Goal: Transaction & Acquisition: Purchase product/service

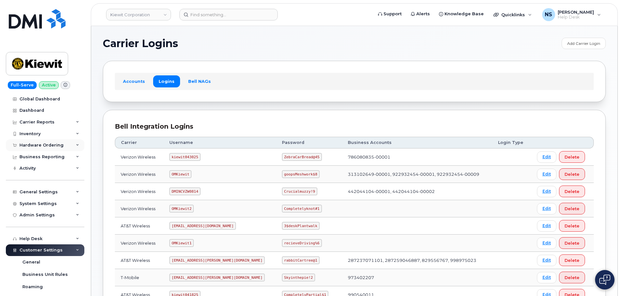
click at [41, 142] on div "Hardware Ordering" at bounding box center [45, 145] width 79 height 12
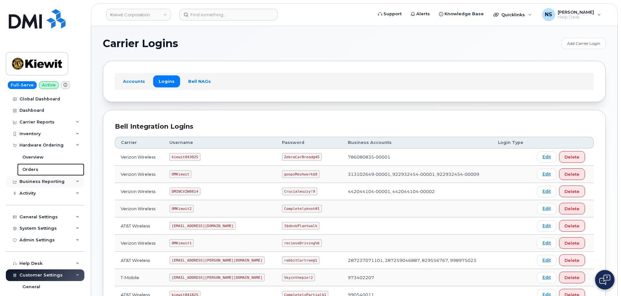
drag, startPoint x: 36, startPoint y: 170, endPoint x: 37, endPoint y: 178, distance: 8.6
click at [35, 170] on div "Orders" at bounding box center [30, 169] width 16 height 6
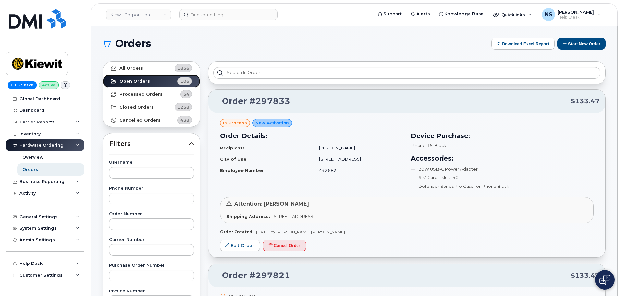
click at [169, 75] on link "Open Orders 106" at bounding box center [151, 81] width 97 height 13
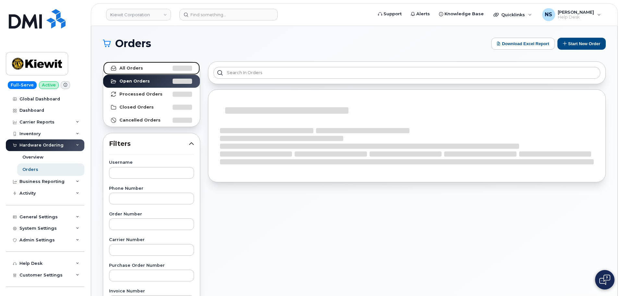
click at [173, 69] on div at bounding box center [182, 68] width 19 height 5
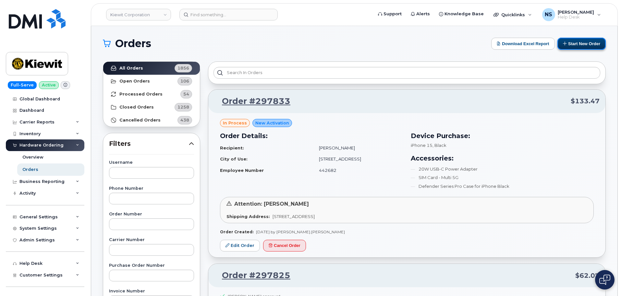
click at [577, 44] on button "Start New Order" at bounding box center [581, 44] width 48 height 12
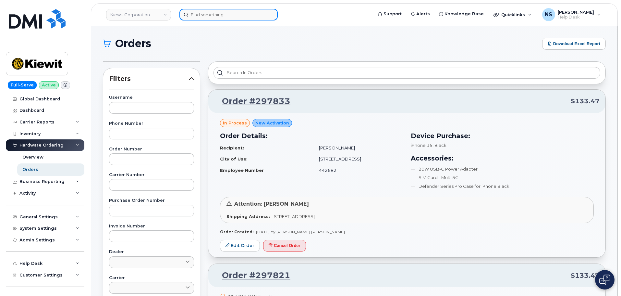
click at [256, 13] on input at bounding box center [228, 15] width 98 height 12
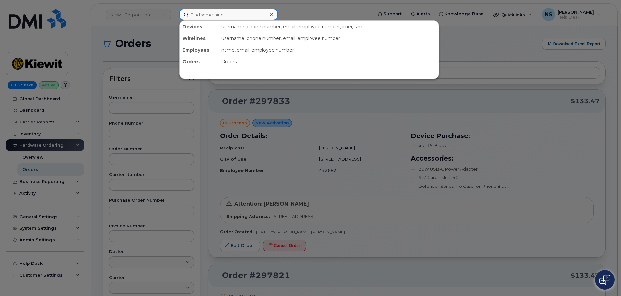
paste input "[PERSON_NAME]"
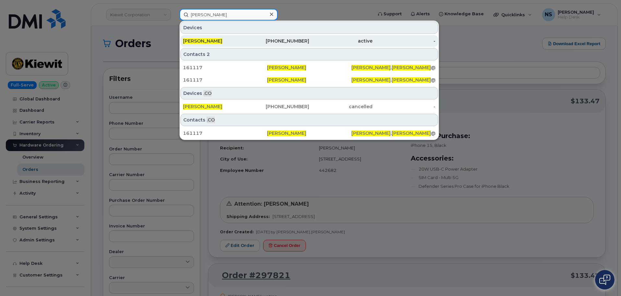
type input "[PERSON_NAME]"
click at [309, 37] on div "[PHONE_NUMBER]" at bounding box center [340, 41] width 63 height 12
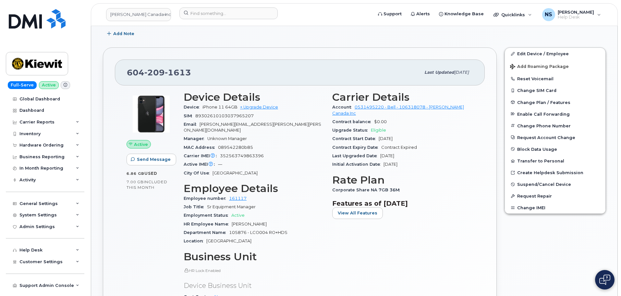
scroll to position [162, 0]
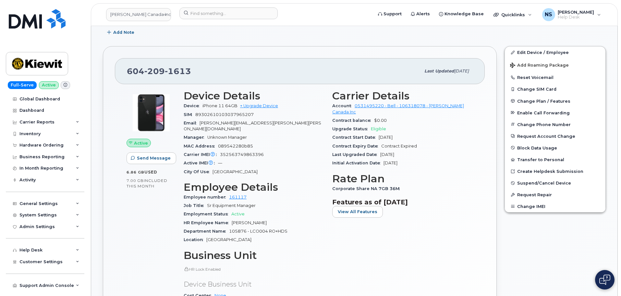
click at [384, 152] on span "Aug 10, 2021" at bounding box center [387, 154] width 14 height 5
drag, startPoint x: 384, startPoint y: 149, endPoint x: 392, endPoint y: 151, distance: 8.7
click at [392, 152] on span "Aug 10, 2021" at bounding box center [387, 154] width 14 height 5
click at [389, 159] on div "Initial Activation Date Apr 11, 2018" at bounding box center [402, 163] width 141 height 8
drag, startPoint x: 395, startPoint y: 157, endPoint x: 412, endPoint y: 156, distance: 16.6
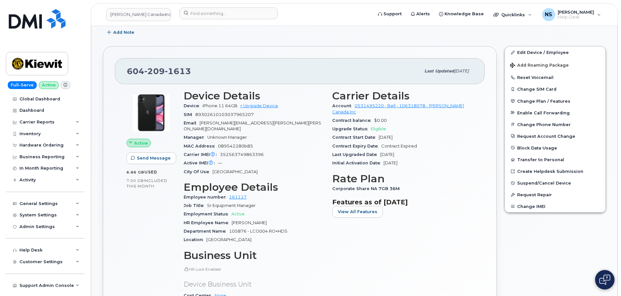
click at [413, 159] on div "Initial Activation Date Apr 11, 2018" at bounding box center [402, 163] width 141 height 8
click at [412, 159] on div "Initial Activation Date Apr 11, 2018" at bounding box center [402, 163] width 141 height 8
drag, startPoint x: 412, startPoint y: 156, endPoint x: 396, endPoint y: 158, distance: 16.0
click at [396, 160] on span "Apr 11, 2018" at bounding box center [390, 162] width 14 height 5
click at [400, 160] on div "Initial Activation Date Apr 11, 2018" at bounding box center [402, 163] width 141 height 8
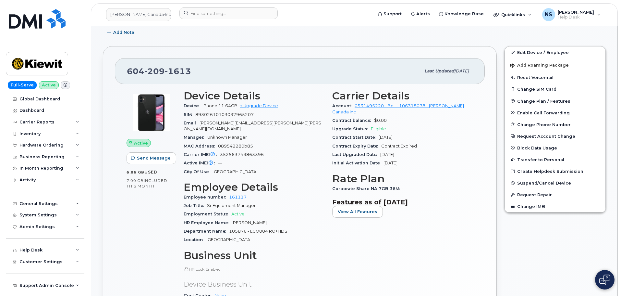
click at [175, 73] on span "1613" at bounding box center [178, 71] width 26 height 10
drag, startPoint x: 175, startPoint y: 73, endPoint x: 285, endPoint y: 3, distance: 130.9
click at [175, 73] on span "1613" at bounding box center [178, 71] width 26 height 10
copy span "604 209 1613"
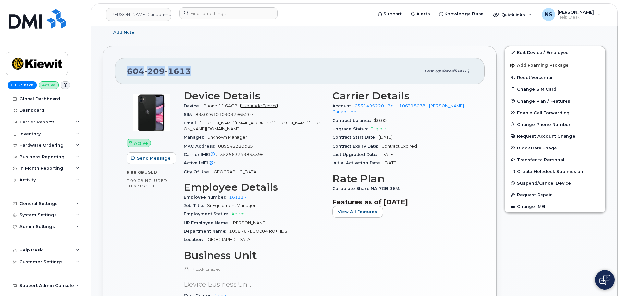
click at [257, 103] on link "+ Upgrade Device" at bounding box center [259, 105] width 38 height 5
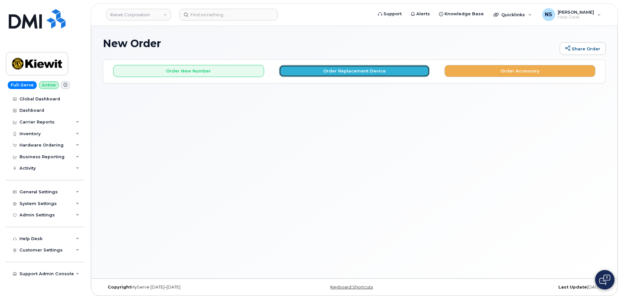
click at [322, 69] on button "Order Replacement Device" at bounding box center [354, 71] width 151 height 12
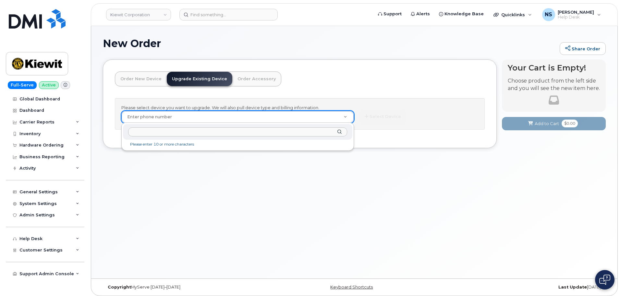
type input "6042091613"
drag, startPoint x: 160, startPoint y: 131, endPoint x: 110, endPoint y: 137, distance: 49.6
click at [110, 137] on body "[PERSON_NAME] Corporation Support Alerts Knowledge Base Quicklinks Suspend / Ca…" at bounding box center [310, 149] width 621 height 299
type input "="
type input "6"
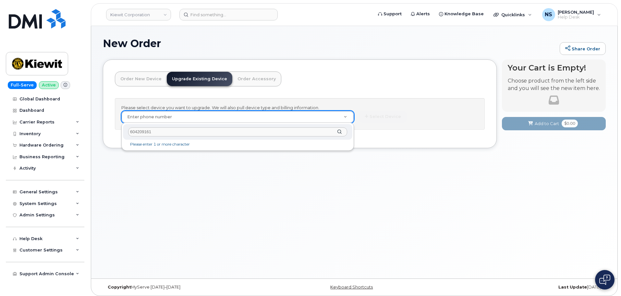
type input "6042091613"
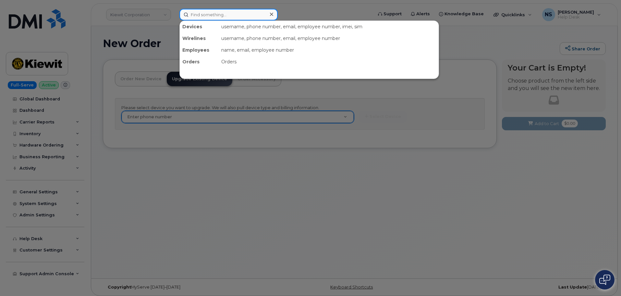
click at [210, 10] on input at bounding box center [228, 15] width 98 height 12
click at [235, 17] on input at bounding box center [228, 15] width 98 height 12
paste input "[PERSON_NAME]"
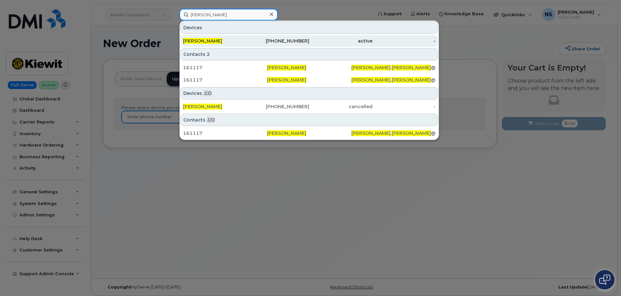
type input "[PERSON_NAME]"
click at [252, 40] on div "604-209-1613" at bounding box center [277, 41] width 63 height 6
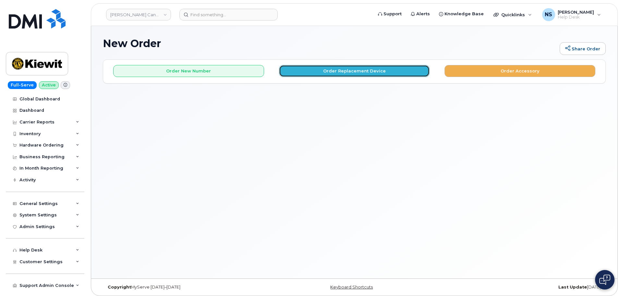
click at [328, 66] on button "Order Replacement Device" at bounding box center [354, 71] width 151 height 12
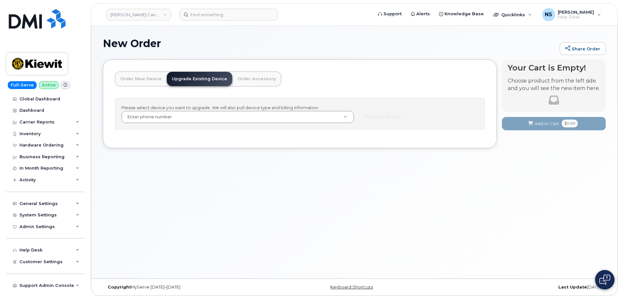
click at [247, 138] on div "Order New Device Upgrade Existing Device Order Accessory Order new device and n…" at bounding box center [300, 103] width 394 height 89
click at [244, 123] on div "Please select device you want to upgrade. We will also pull device type and bil…" at bounding box center [300, 113] width 370 height 31
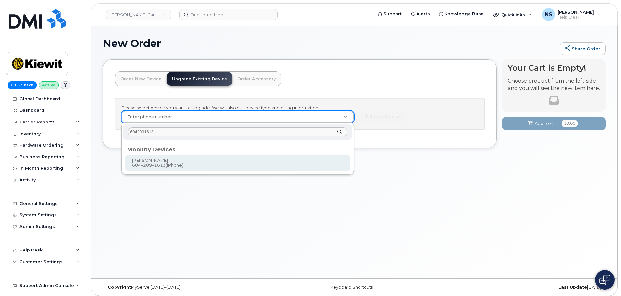
type input "6042091613"
type input "247502"
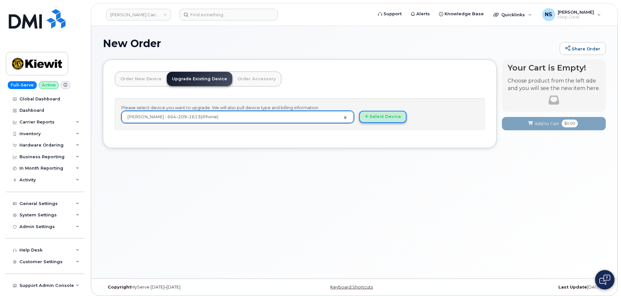
click at [395, 117] on button "Select Device" at bounding box center [382, 117] width 47 height 12
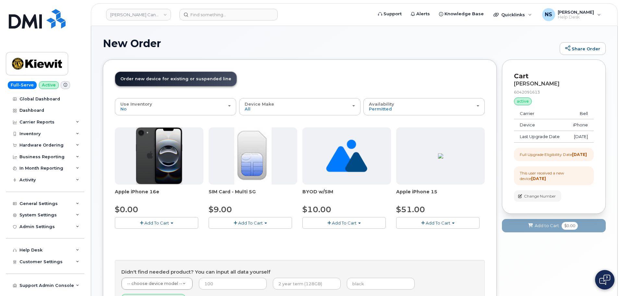
click at [123, 226] on button "Add To Cart" at bounding box center [156, 222] width 83 height 11
click at [422, 223] on button "Add To Cart" at bounding box center [437, 222] width 83 height 11
drag, startPoint x: 159, startPoint y: 215, endPoint x: 166, endPoint y: 223, distance: 10.1
click at [160, 216] on div "Apple iPhone 16e $0.00 Add To Cart $0.00 - 3 year upgrade (128GB)" at bounding box center [159, 177] width 89 height 101
click at [163, 222] on span "Add To Cart" at bounding box center [156, 222] width 25 height 5
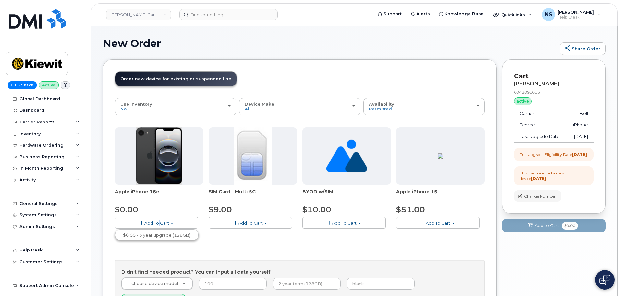
click at [440, 221] on span "Add To Cart" at bounding box center [438, 222] width 25 height 5
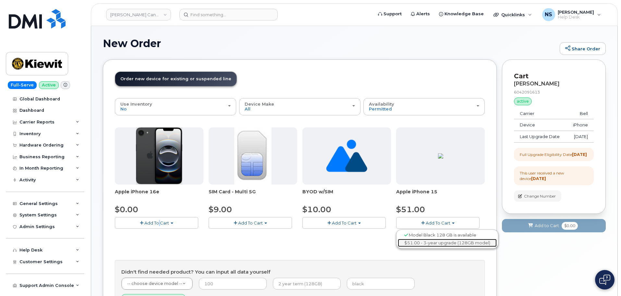
click at [431, 242] on link "$51.00 - 3-year upgrade (128GB model)" at bounding box center [447, 242] width 99 height 8
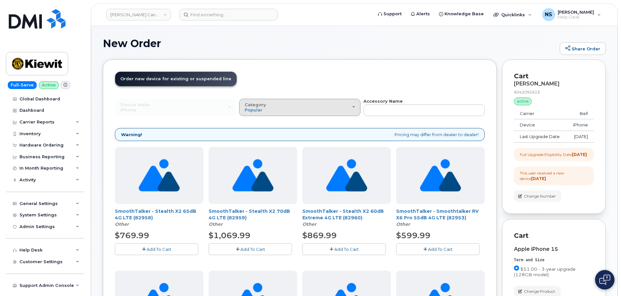
click at [333, 104] on div "Category Popular" at bounding box center [300, 107] width 110 height 10
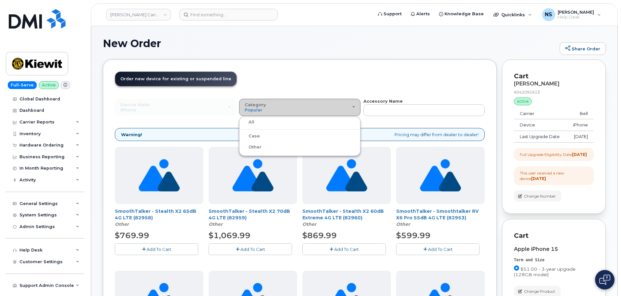
click at [332, 105] on div "Category Popular" at bounding box center [300, 107] width 110 height 10
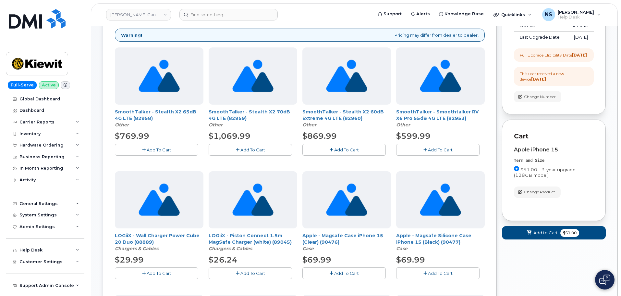
scroll to position [32, 0]
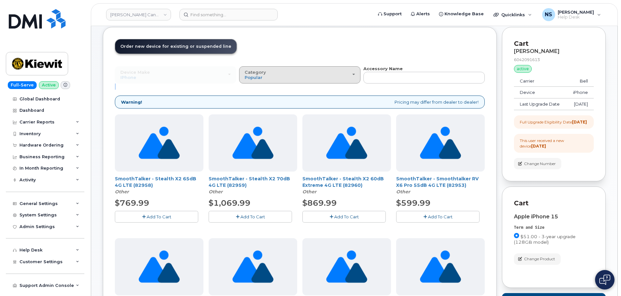
drag, startPoint x: 293, startPoint y: 89, endPoint x: 292, endPoint y: 80, distance: 8.5
click at [289, 77] on div "Category Popular" at bounding box center [300, 75] width 110 height 10
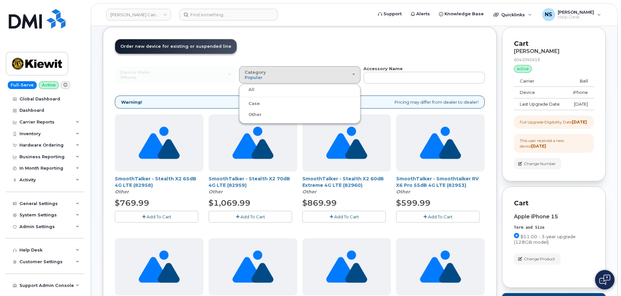
click at [263, 105] on div "Case" at bounding box center [300, 104] width 118 height 8
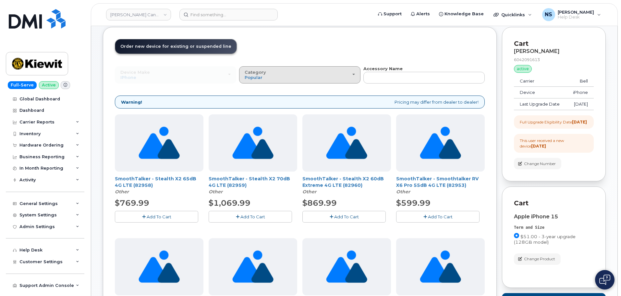
click at [270, 75] on div "Category Popular" at bounding box center [300, 75] width 110 height 10
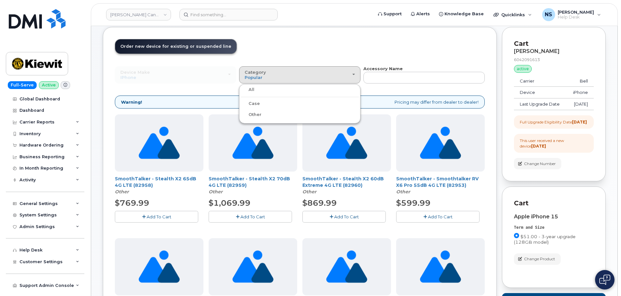
click at [258, 103] on label "Case" at bounding box center [250, 104] width 19 height 8
click at [0, 0] on input "Case" at bounding box center [0, 0] width 0 height 0
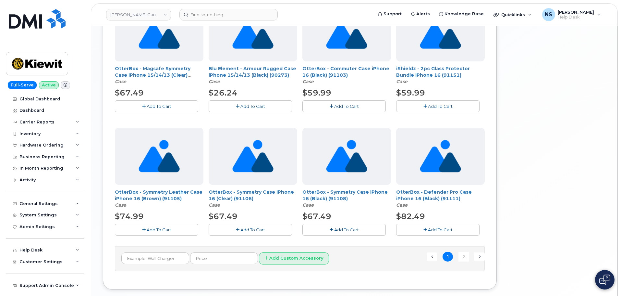
scroll to position [425, 0]
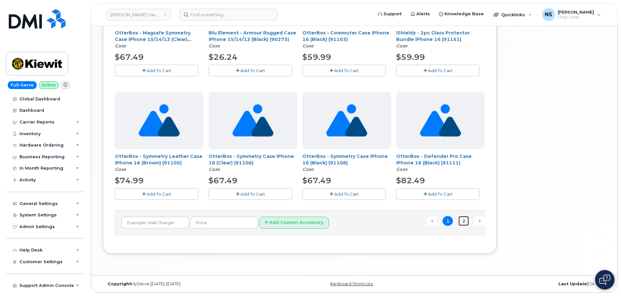
click at [466, 224] on link "2" at bounding box center [463, 221] width 10 height 10
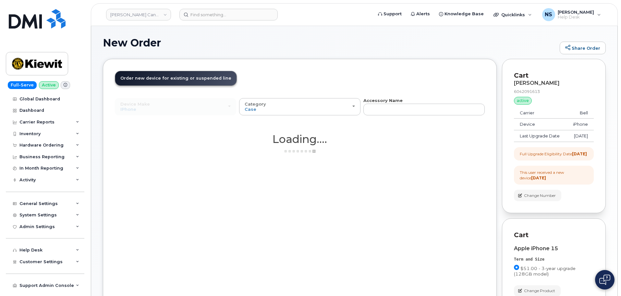
scroll to position [0, 0]
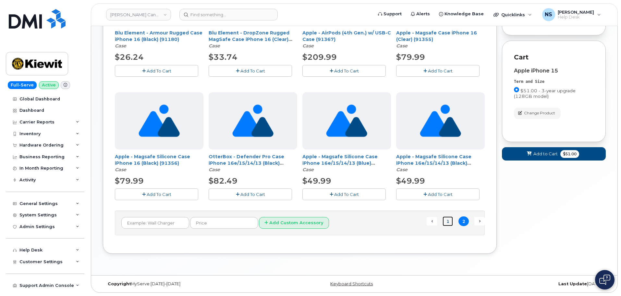
click at [448, 225] on link "1" at bounding box center [448, 221] width 10 height 10
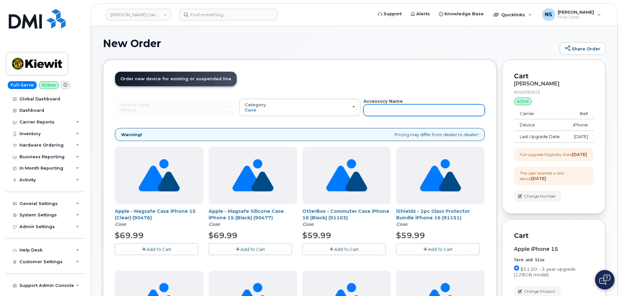
click at [397, 110] on input "text" at bounding box center [423, 110] width 121 height 12
type input "defender"
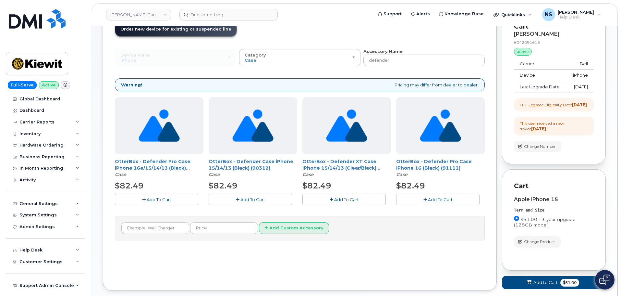
scroll to position [98, 0]
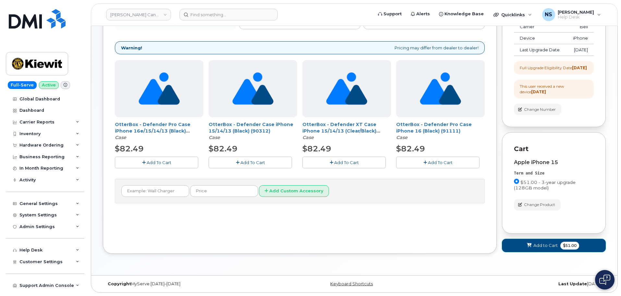
click at [536, 243] on span "Add to Cart" at bounding box center [545, 245] width 24 height 6
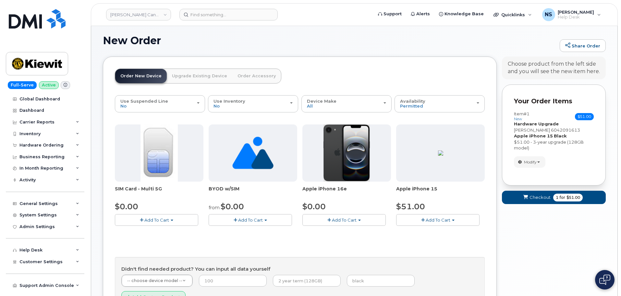
scroll to position [0, 0]
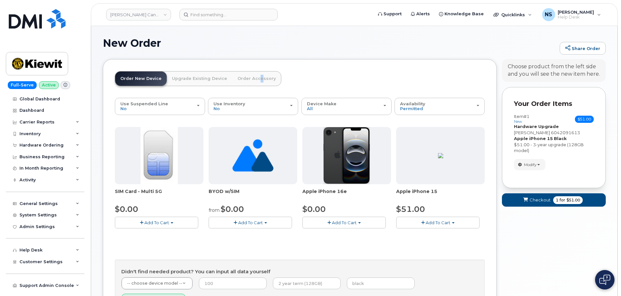
click at [252, 75] on link "Order Accessory" at bounding box center [256, 78] width 49 height 14
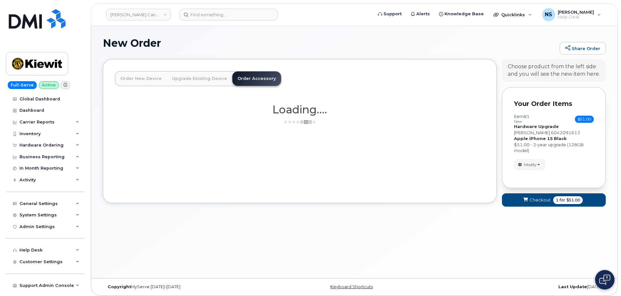
click at [301, 55] on div "New Order Share Order" at bounding box center [354, 48] width 503 height 22
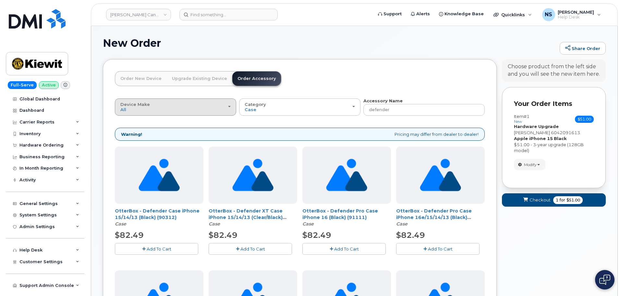
click at [187, 110] on div "Device Make All Android Cell Phone HUB iPhone Modem Tablet" at bounding box center [175, 107] width 110 height 10
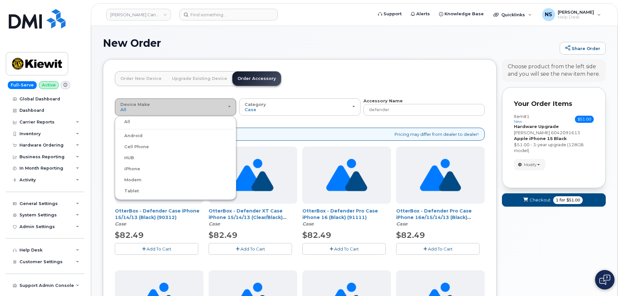
click at [187, 107] on div "Device Make All Android Cell Phone HUB iPhone Modem Tablet" at bounding box center [175, 107] width 110 height 10
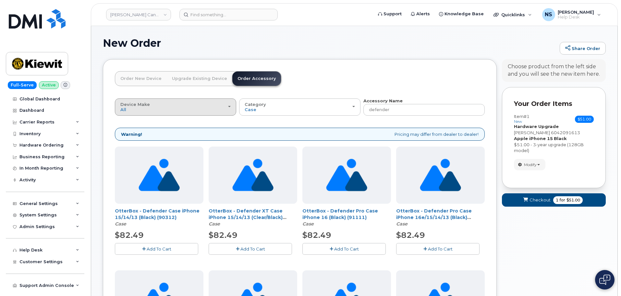
click at [187, 107] on div "Device Make All Android Cell Phone HUB iPhone Modem Tablet" at bounding box center [175, 107] width 110 height 10
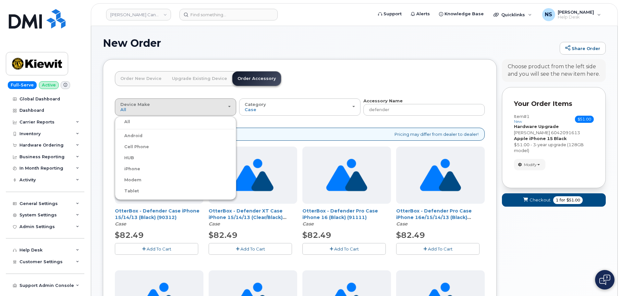
click at [147, 170] on div "iPhone" at bounding box center [175, 169] width 118 height 8
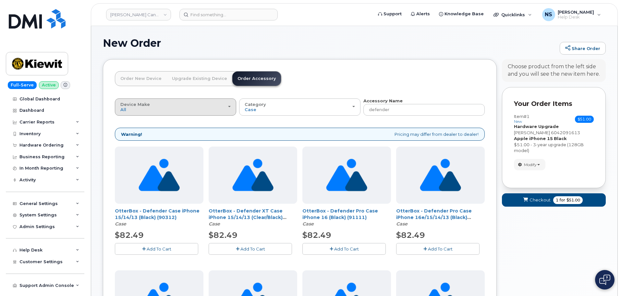
click at [144, 110] on div "Device Make All Android Cell Phone HUB iPhone Modem Tablet" at bounding box center [175, 107] width 110 height 10
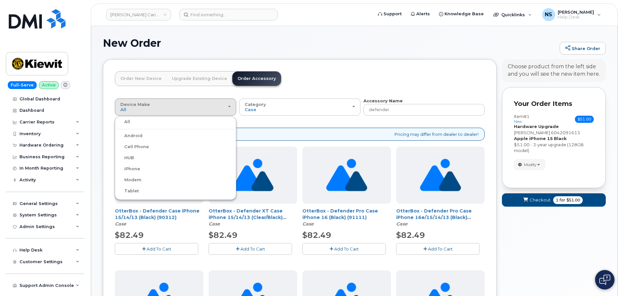
click at [133, 168] on label "iPhone" at bounding box center [128, 169] width 24 height 8
click at [0, 0] on input "iPhone" at bounding box center [0, 0] width 0 height 0
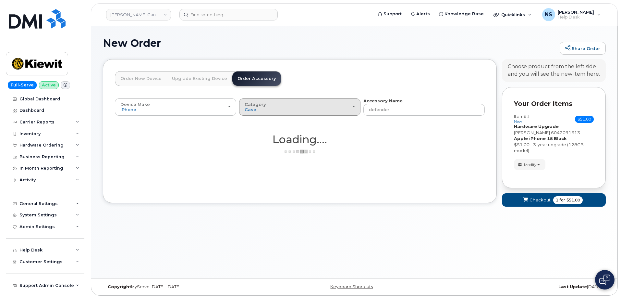
click at [278, 108] on div "Category Case" at bounding box center [300, 107] width 110 height 10
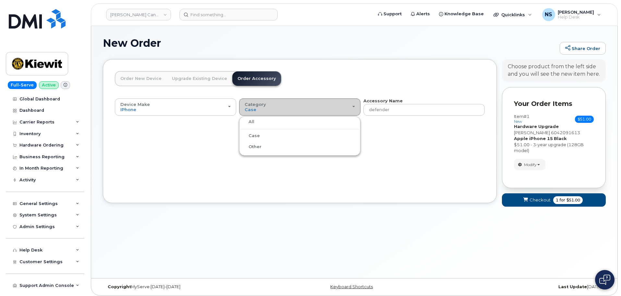
click at [278, 105] on div "Category Case" at bounding box center [300, 107] width 110 height 10
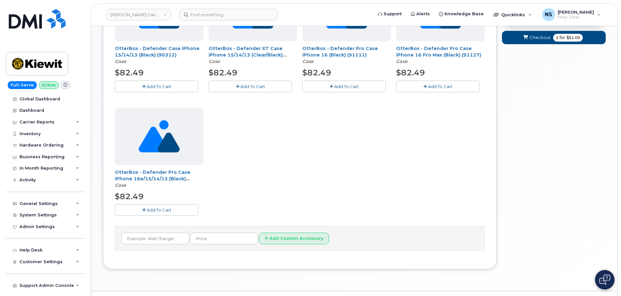
scroll to position [130, 0]
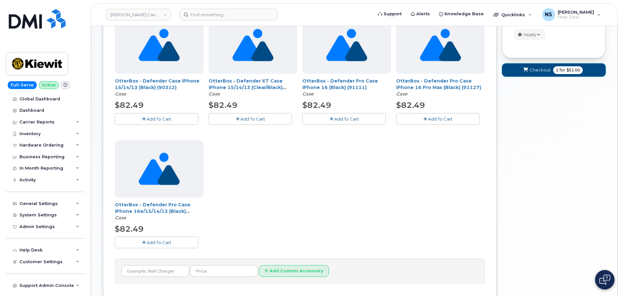
click at [539, 68] on span "Checkout" at bounding box center [539, 70] width 21 height 6
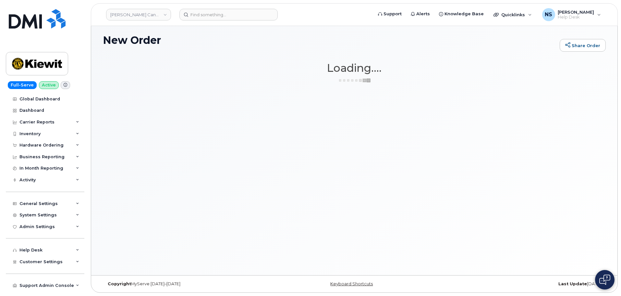
scroll to position [0, 0]
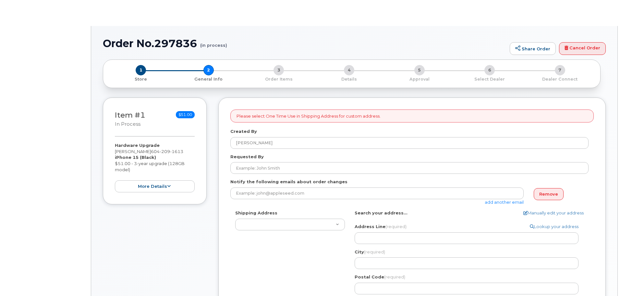
select select
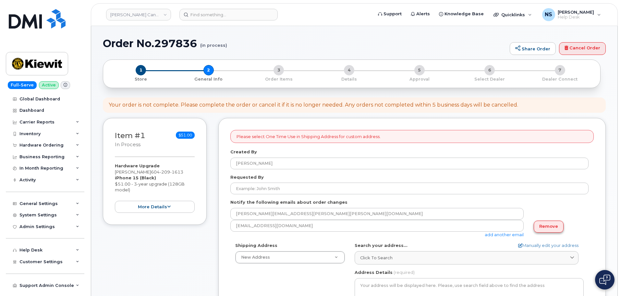
click at [538, 225] on link "Remove" at bounding box center [549, 226] width 30 height 12
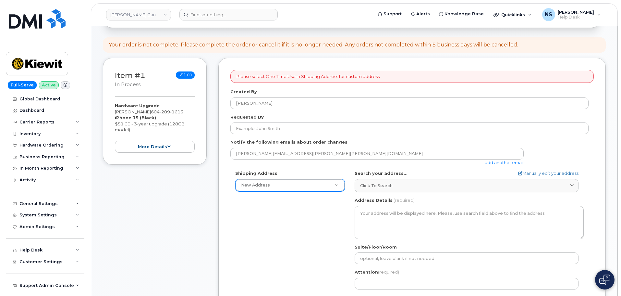
scroll to position [65, 0]
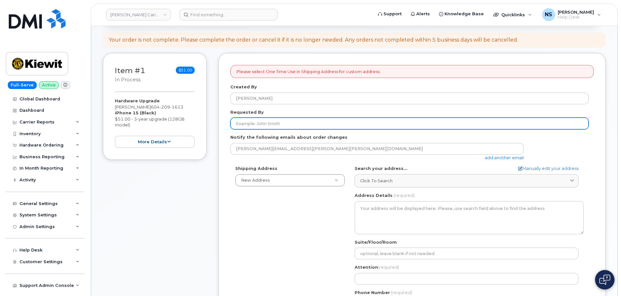
click at [273, 123] on input "Requested By" at bounding box center [409, 123] width 358 height 12
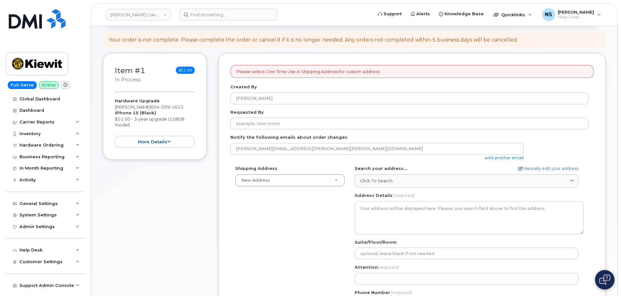
drag, startPoint x: 251, startPoint y: 117, endPoint x: 253, endPoint y: 122, distance: 5.4
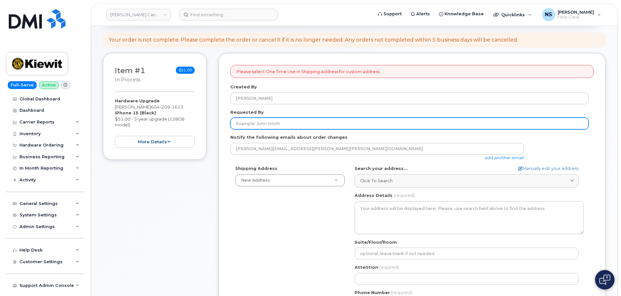
click at [251, 117] on div "Requested By" at bounding box center [411, 119] width 363 height 20
click at [254, 125] on input "Requested By" at bounding box center [409, 123] width 358 height 12
drag, startPoint x: 240, startPoint y: 119, endPoint x: 247, endPoint y: 128, distance: 11.1
click at [241, 119] on input "Requested By" at bounding box center [409, 123] width 358 height 12
paste input "Jeromy Mckay"
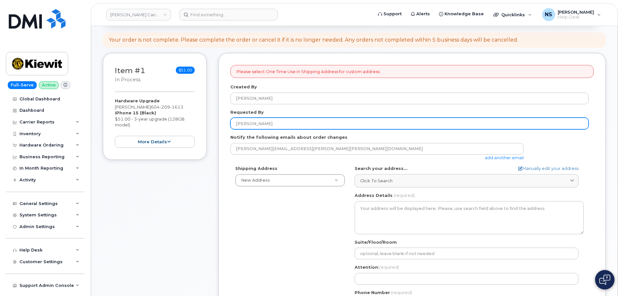
type input "Jeromy Mckay"
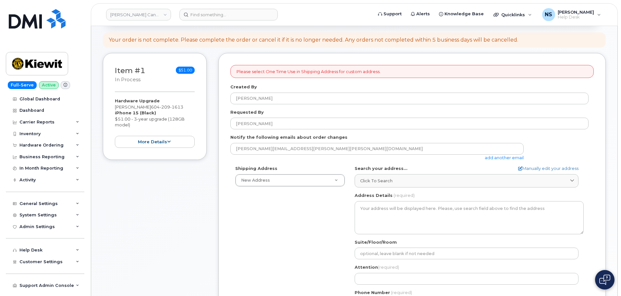
click at [258, 223] on div "Shipping Address New Address New Address Beaver Marine Limited Cahill-Ganotec, …" at bounding box center [409, 239] width 358 height 149
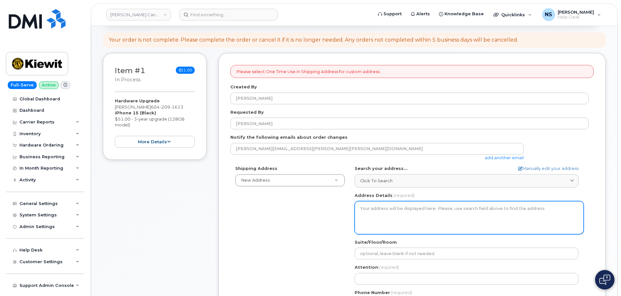
click at [392, 213] on textarea "Address Details" at bounding box center [469, 217] width 229 height 33
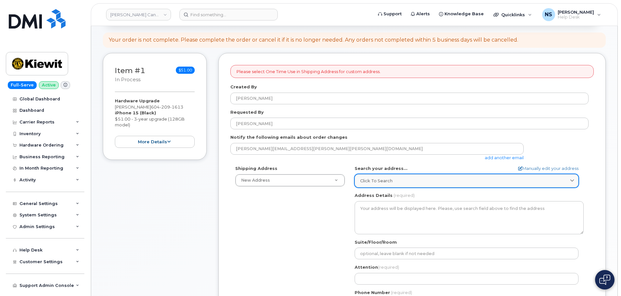
click at [383, 182] on span "Click to search" at bounding box center [376, 180] width 32 height 6
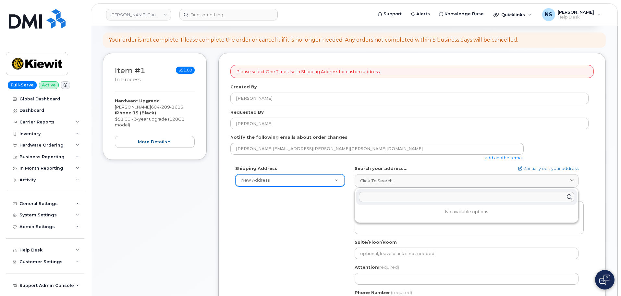
drag, startPoint x: 318, startPoint y: 235, endPoint x: 339, endPoint y: 184, distance: 55.0
click at [333, 193] on div "Shipping Address New Address New Address Beaver Marine Limited Cahill-Ganotec, …" at bounding box center [409, 239] width 358 height 149
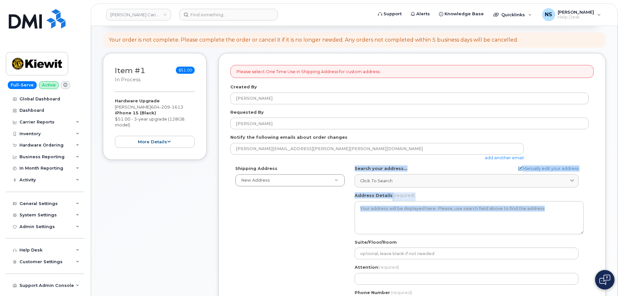
click at [330, 226] on div "Shipping Address New Address New Address Beaver Marine Limited Cahill-Ganotec, …" at bounding box center [409, 239] width 358 height 149
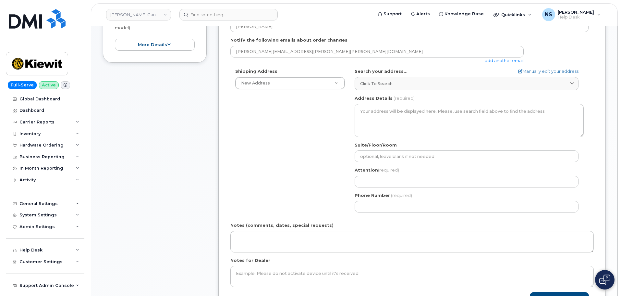
scroll to position [162, 0]
drag, startPoint x: 399, startPoint y: 195, endPoint x: 397, endPoint y: 190, distance: 5.7
click at [399, 195] on span "(required)" at bounding box center [401, 194] width 21 height 5
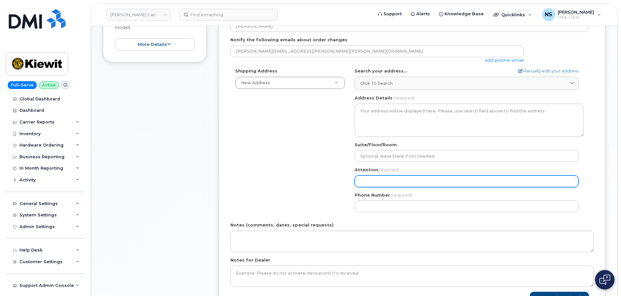
click at [395, 186] on input "Attention (required)" at bounding box center [467, 181] width 224 height 12
click at [393, 181] on input "Attention (required)" at bounding box center [467, 181] width 224 height 12
select select
type input "K"
select select
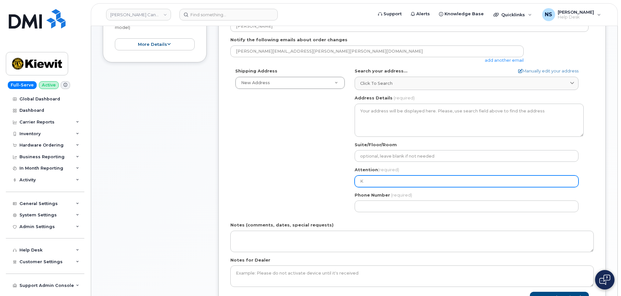
type input "Ka"
select select
type input "Kas"
select select
type input "Ka"
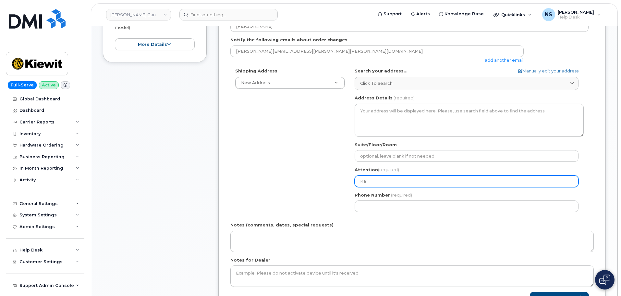
select select
type input "K"
select select
type input "R"
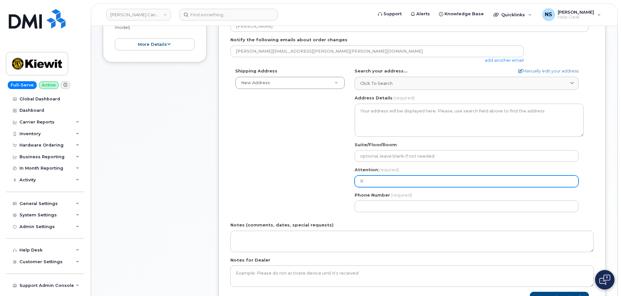
select select
type input "R"
select select
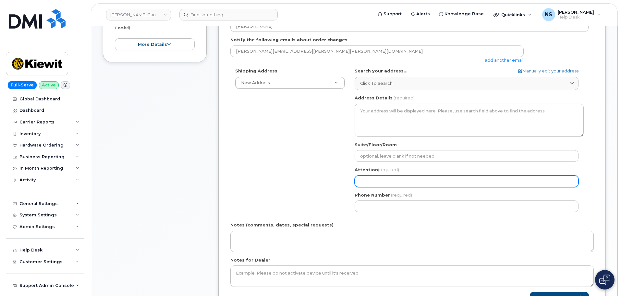
type input "K"
select select
type input "Ka"
select select
type input "Kar"
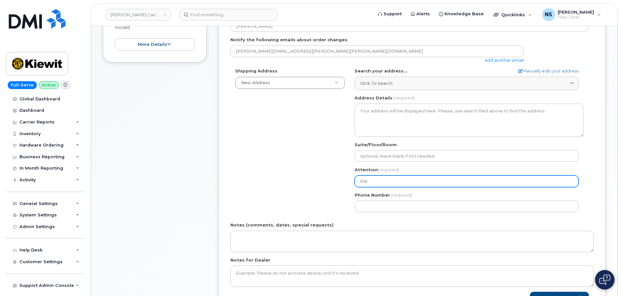
select select
type input "Kara"
select select
type input "Kara R"
select select
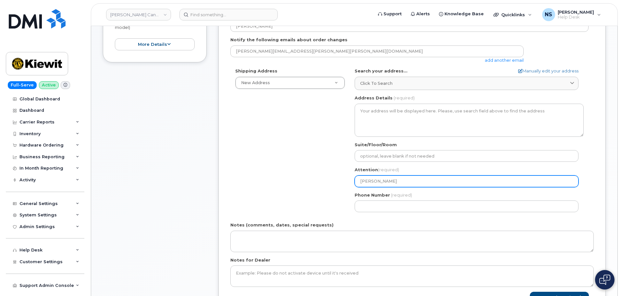
type input "Kara"
select select
type input "Kara R"
select select
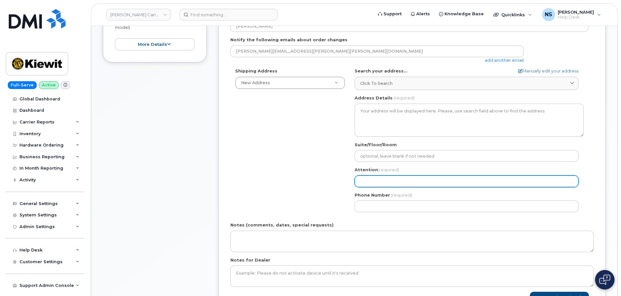
type input "5"
select select
type input "52"
select select
type input "5"
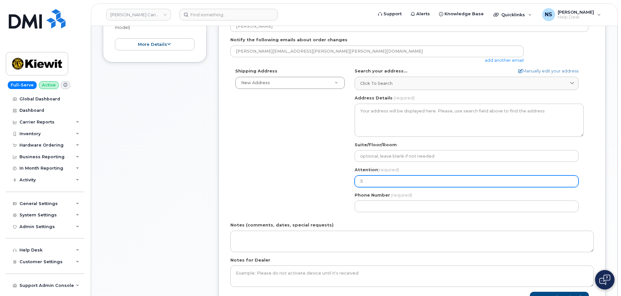
select select
type input "5"
select select
type input "52"
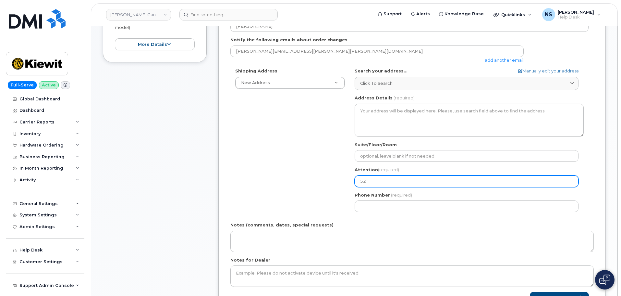
select select
type input "5"
select select
type input "5"
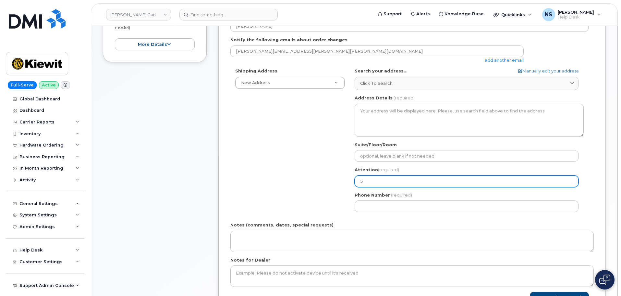
select select
type input "52"
select select
type input "5"
select select
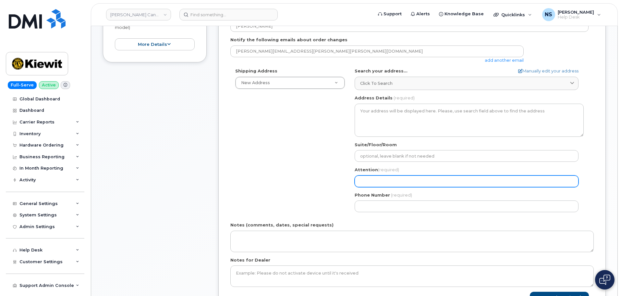
select select
type input "2"
select select
type input "5"
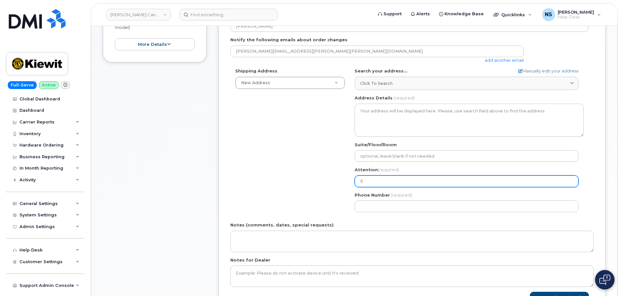
select select
type input "52"
select select
type input "527"
select select
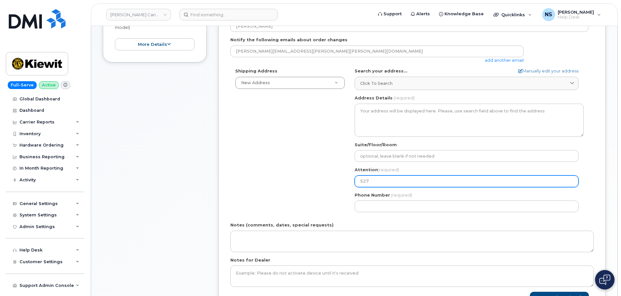
type input "5278"
select select
type input "52787"
select select
type input "5278"
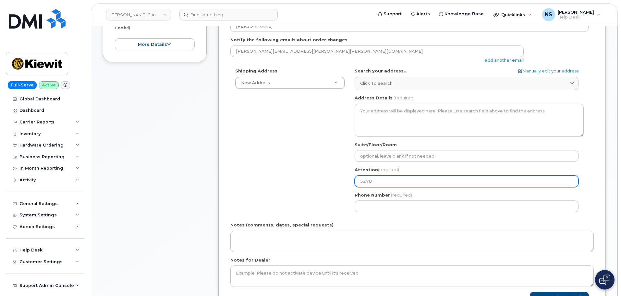
select select
type input "527"
select select
type input "52"
select select
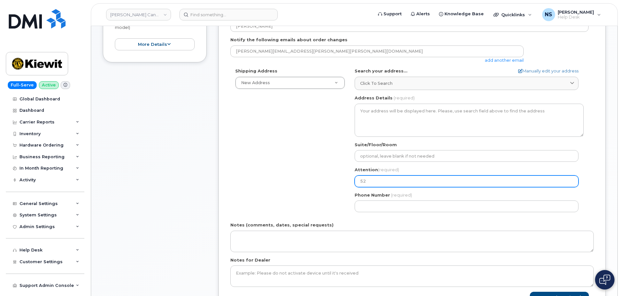
type input "5"
select select
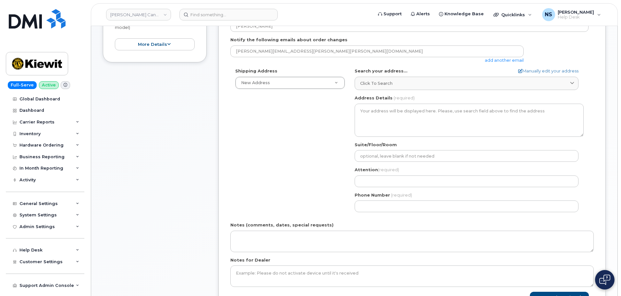
click at [371, 167] on label "Attention (required)" at bounding box center [377, 169] width 44 height 6
click at [372, 175] on div "Attention (required)" at bounding box center [469, 176] width 229 height 20
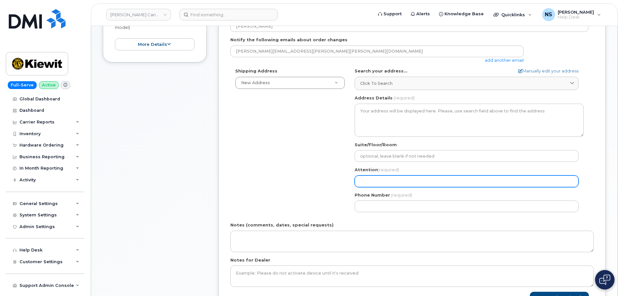
click at [373, 176] on input "Attention (required)" at bounding box center [467, 181] width 224 height 12
click at [372, 180] on input "Attention (required)" at bounding box center [467, 181] width 224 height 12
select select
type input "K"
select select
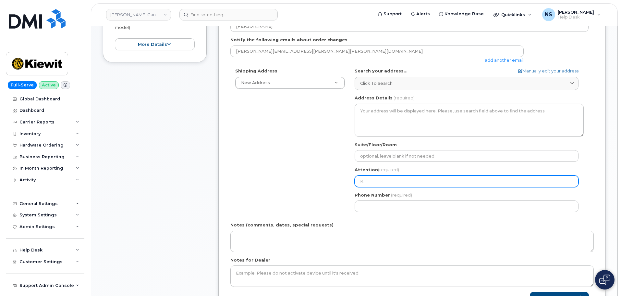
type input "Ke"
select select
type input "Kei"
select select
type input "Keiw"
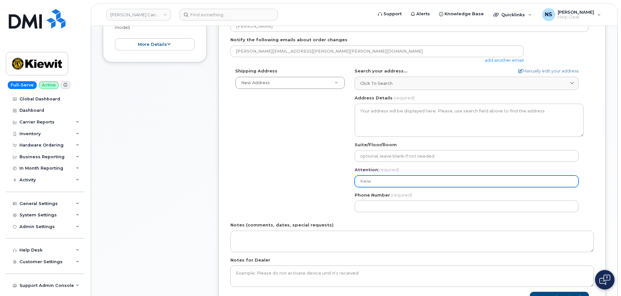
select select
type input "Kei"
select select
type input "Ke"
select select
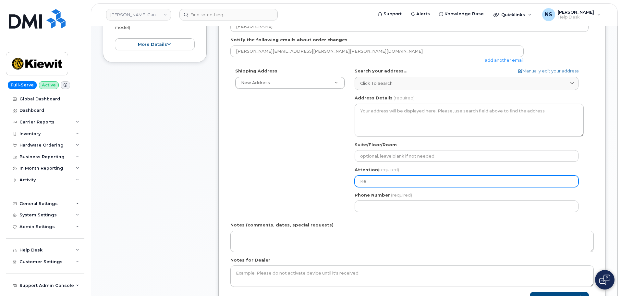
type input "K"
select select
type input "Ki"
select select
type input "Kio"
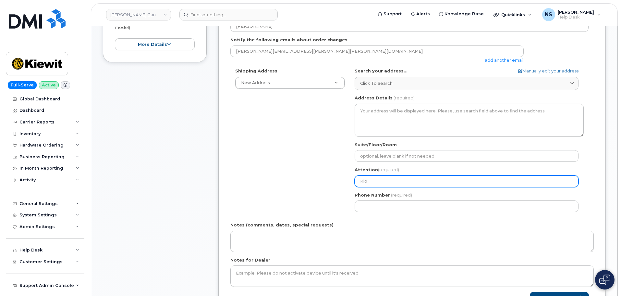
select select
type input "Kioe"
select select
type input "Kioew"
select select
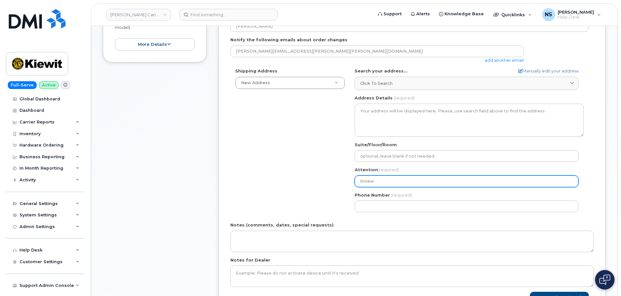
type input "Kioewi"
select select
type input "Kioew"
select select
type input "Kioe"
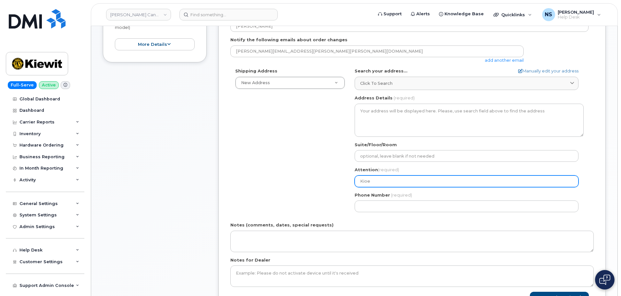
select select
type input "Kio"
select select
type input "Ki"
select select
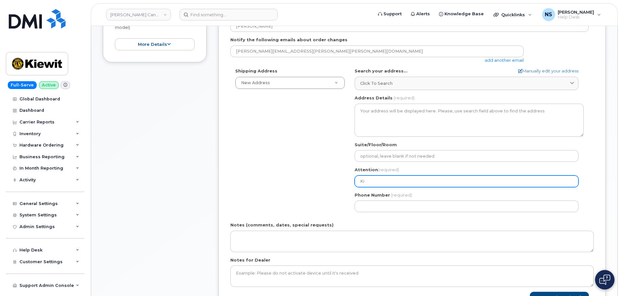
type input "Kie"
select select
type input "Kiew"
select select
type input "Kiewi"
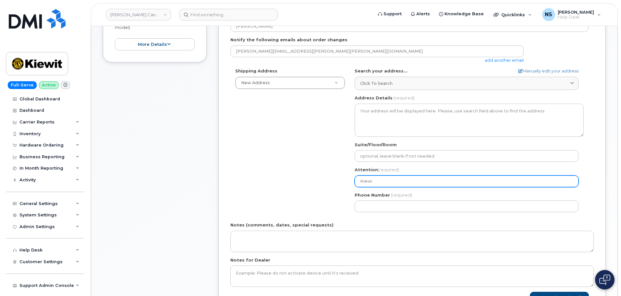
select select
type input "Kiewit"
select select
type input "Kiewit C"
select select
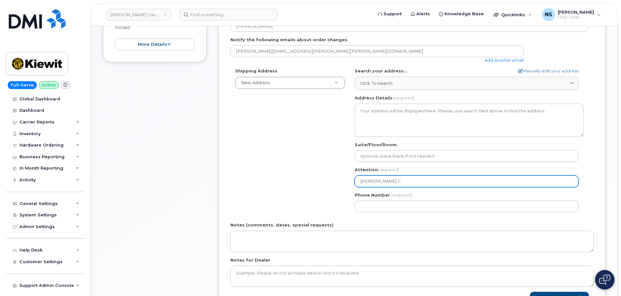
type input "Kiewit CO"
select select
type input "Kiewit COn"
select select
type input "Kiewit COnt"
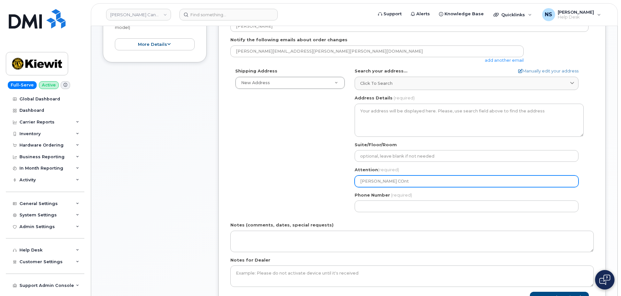
select select
type input "Kiewit COntr"
select select
type input "Kiewit COnt"
select select
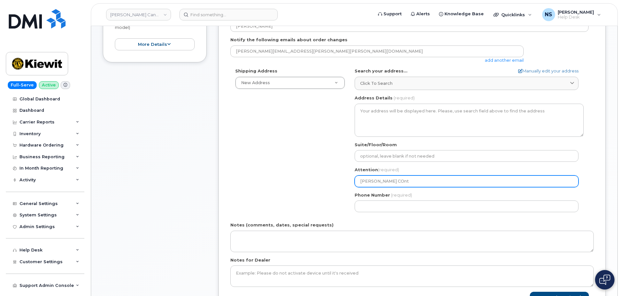
type input "Kiewit COn"
select select
type input "Kiewit CO"
select select
type input "Kiewit C"
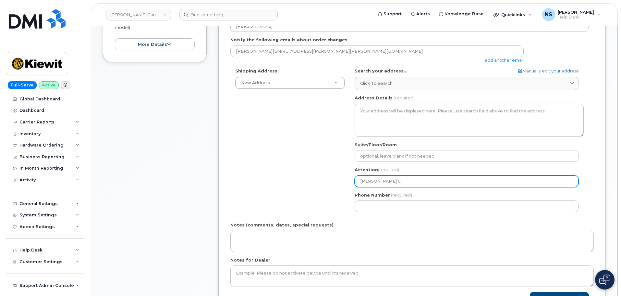
select select
type input "Kiewit"
select select
type input "Kiewit C"
select select
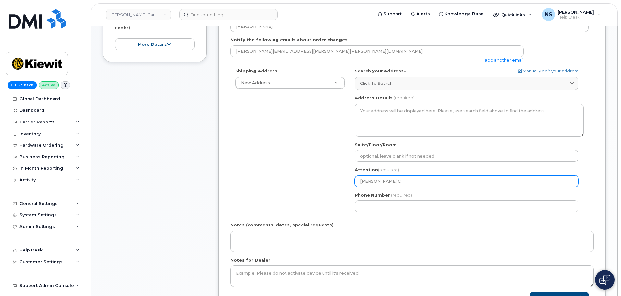
type input "Kiewit Co"
select select
type input "Kiewit Con"
select select
type input "Kiewit Cont"
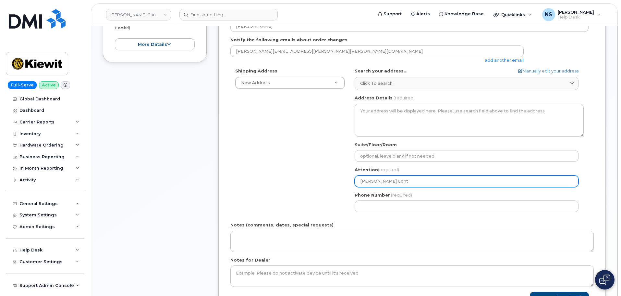
select select
type input "Kiewit Contr"
select select
type input "Kiewit Contru"
select select
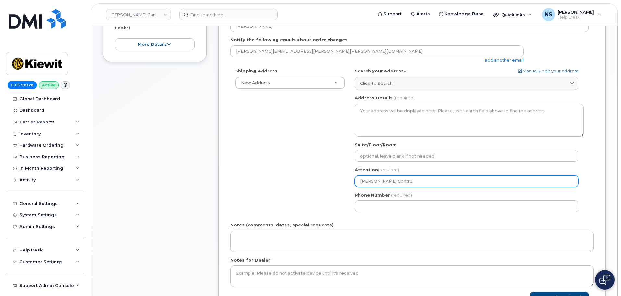
type input "Kiewit Contruc"
select select
type input "Kiewit Contrucr"
select select
type input "Kiewit Contrucrt"
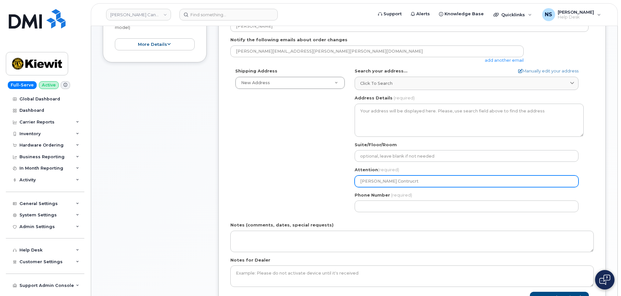
select select
type input "Kiewit Contrucr"
select select
type input "Kiewit Contrucrt"
select select
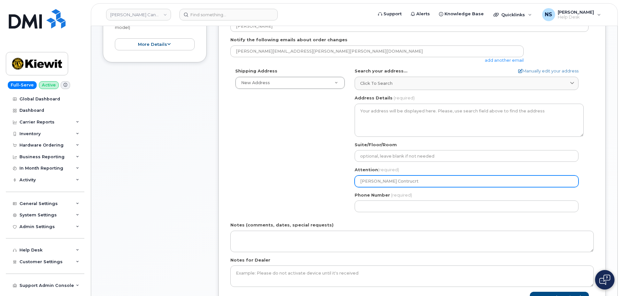
type input "Kiewit Contrucr"
select select
type input "Kiewit Contruc"
select select
type input "Kiewit Contruct"
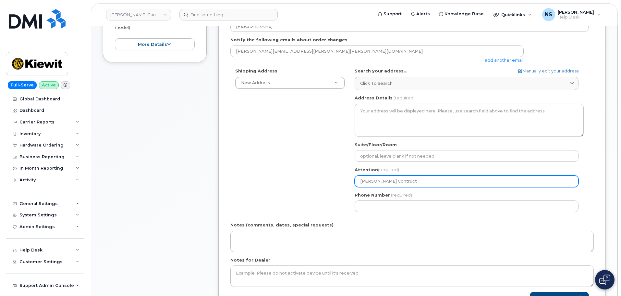
select select
type input "Kiewit Contruc"
select select
type input "Kiewit Contruct"
select select
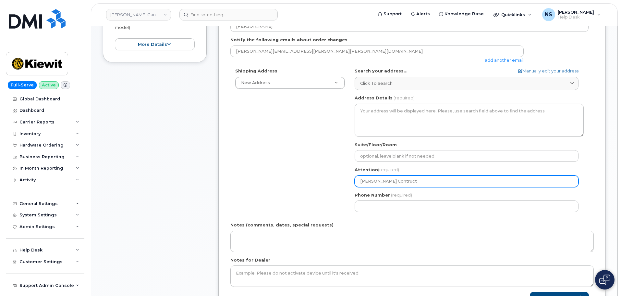
type input "Kiewit Contructi"
select select
type input "Kiewit Contructio"
select select
type input "Kiewit Contruction"
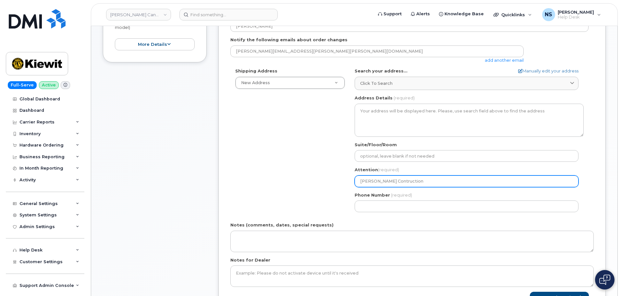
select select
type input "Kiewit Contructions"
select select
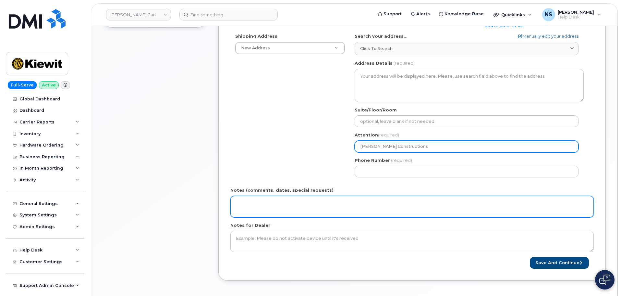
scroll to position [227, 0]
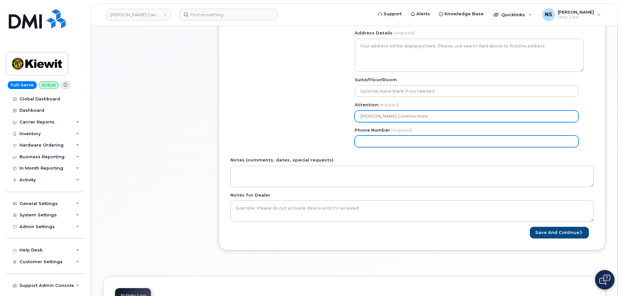
type input "Kiewit Constructions"
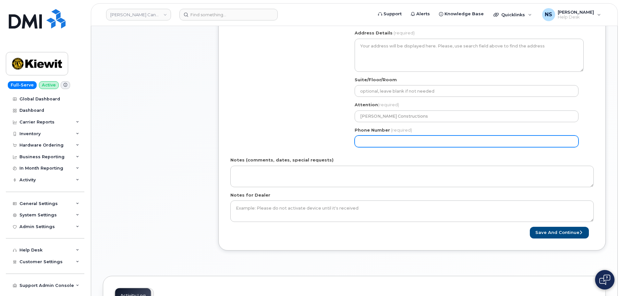
click at [371, 143] on input "Phone Number" at bounding box center [467, 141] width 224 height 12
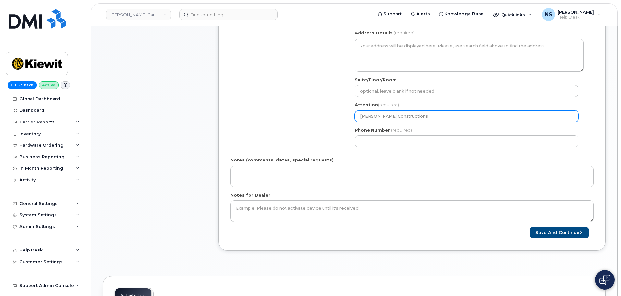
click at [392, 121] on input "Kiewit Constructions" at bounding box center [467, 116] width 224 height 12
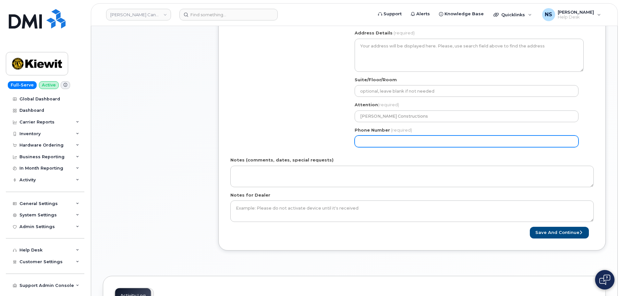
click at [385, 136] on input "Phone Number" at bounding box center [467, 141] width 224 height 12
paste input "6042091613"
select select
type input "6042091613"
drag, startPoint x: 268, startPoint y: 118, endPoint x: 290, endPoint y: 127, distance: 23.6
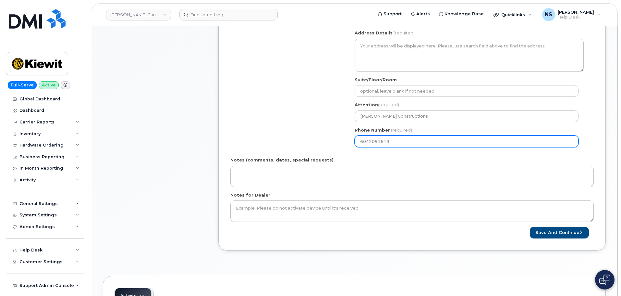
click at [269, 118] on div "Shipping Address New Address New Address Beaver Marine Limited Cahill-Ganotec, …" at bounding box center [409, 77] width 358 height 149
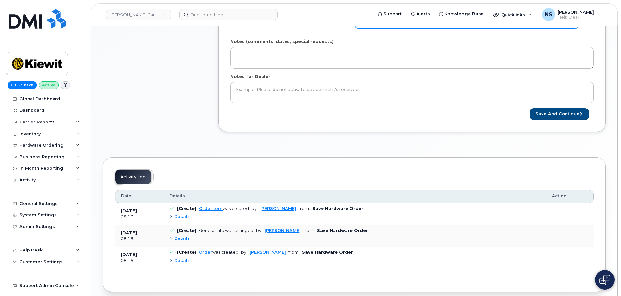
scroll to position [357, 0]
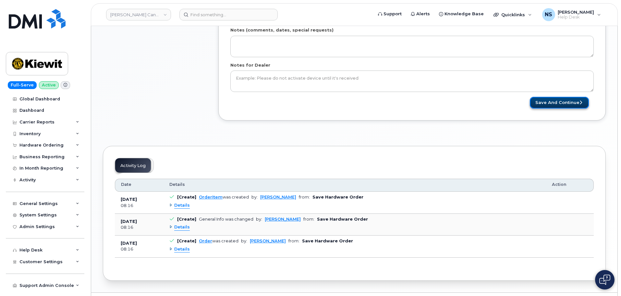
click at [550, 102] on button "Save and Continue" at bounding box center [559, 103] width 59 height 12
click at [552, 104] on button "Save and Continue" at bounding box center [559, 103] width 59 height 12
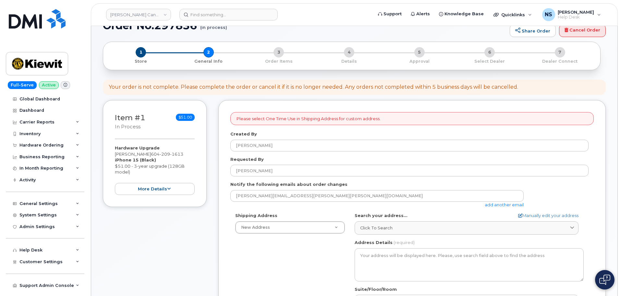
scroll to position [32, 0]
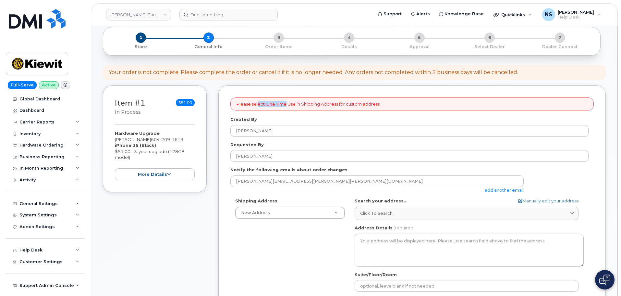
drag, startPoint x: 257, startPoint y: 105, endPoint x: 285, endPoint y: 106, distance: 27.6
click at [285, 106] on p "Please select One Time Use in Shipping Address for custom address." at bounding box center [309, 104] width 144 height 6
click at [284, 106] on p "Please select One Time Use in Shipping Address for custom address." at bounding box center [309, 104] width 144 height 6
drag, startPoint x: 284, startPoint y: 104, endPoint x: 296, endPoint y: 103, distance: 12.7
click at [296, 103] on p "Please select One Time Use in Shipping Address for custom address." at bounding box center [309, 104] width 144 height 6
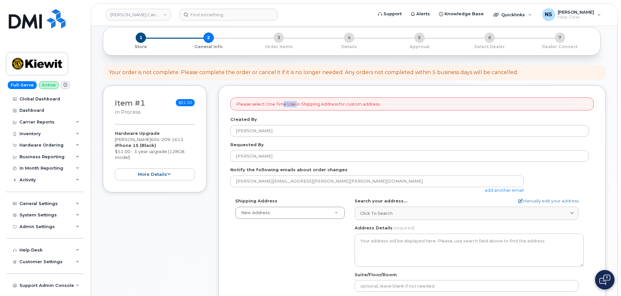
drag, startPoint x: 296, startPoint y: 103, endPoint x: 302, endPoint y: 103, distance: 5.5
click at [297, 103] on p "Please select One Time Use in Shipping Address for custom address." at bounding box center [309, 104] width 144 height 6
click at [303, 103] on p "Please select One Time Use in Shipping Address for custom address." at bounding box center [309, 104] width 144 height 6
drag, startPoint x: 303, startPoint y: 103, endPoint x: 318, endPoint y: 104, distance: 15.0
click at [317, 104] on p "Please select One Time Use in Shipping Address for custom address." at bounding box center [309, 104] width 144 height 6
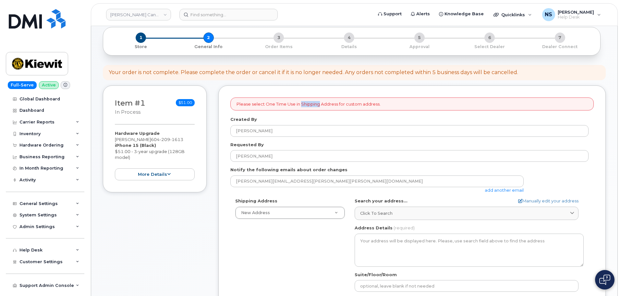
click at [318, 104] on p "Please select One Time Use in Shipping Address for custom address." at bounding box center [309, 104] width 144 height 6
click at [344, 104] on p "Please select One Time Use in Shipping Address for custom address." at bounding box center [309, 104] width 144 height 6
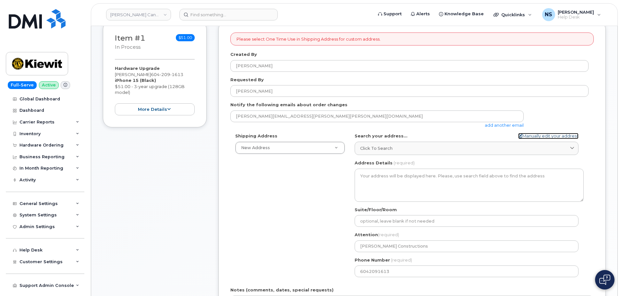
click at [536, 134] on link "Manually edit your address" at bounding box center [548, 136] width 60 height 6
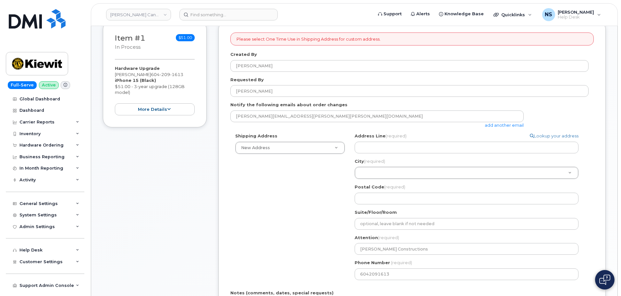
select select
click at [545, 136] on link "Lookup your address" at bounding box center [554, 136] width 49 height 6
select select
type input "Kiewit Constructions"
type input "6042091613"
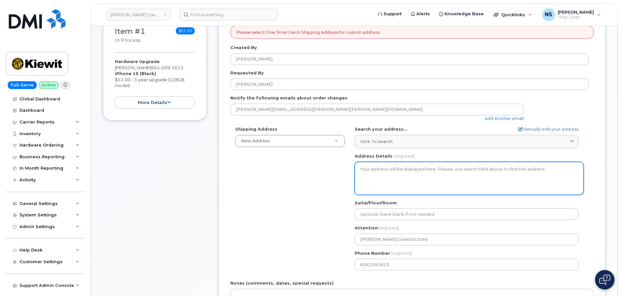
scroll to position [292, 0]
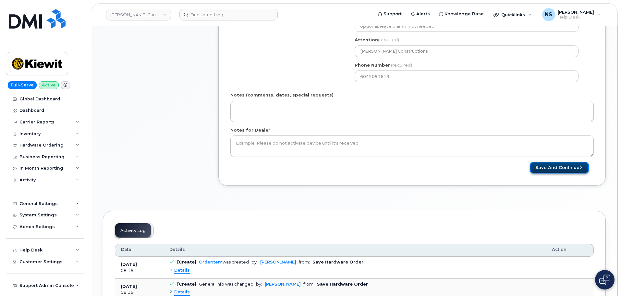
click at [553, 167] on button "Save and Continue" at bounding box center [559, 168] width 59 height 12
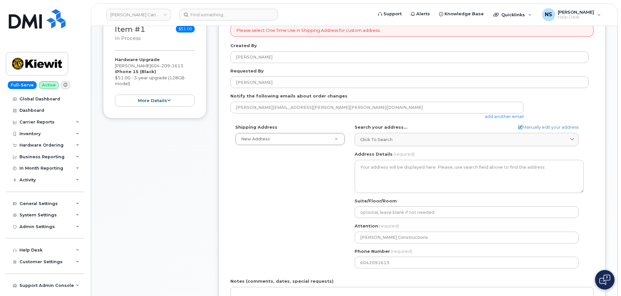
scroll to position [0, 0]
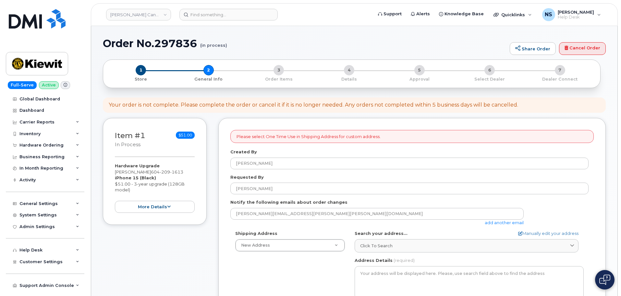
drag, startPoint x: 269, startPoint y: 67, endPoint x: 561, endPoint y: 83, distance: 291.7
click at [272, 68] on div "1 Store 2 General Info 3 Order Items 4 Details 5 Approval 6 Select Dealer 7 Dea…" at bounding box center [351, 73] width 487 height 17
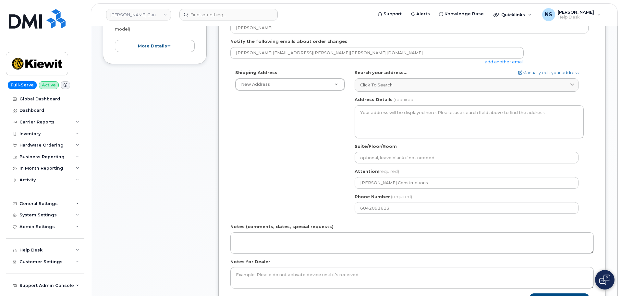
scroll to position [195, 0]
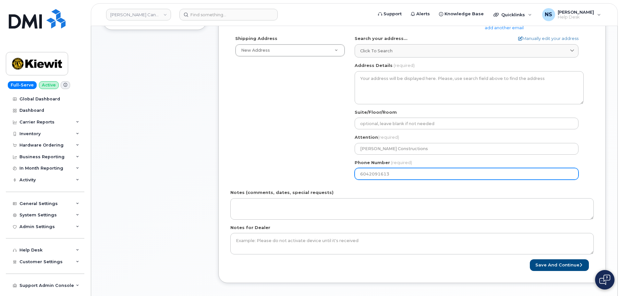
drag, startPoint x: 278, startPoint y: 160, endPoint x: 277, endPoint y: 155, distance: 4.6
click at [276, 155] on div "Shipping Address New Address New Address Beaver Marine Limited Cahill-Ganotec, …" at bounding box center [409, 109] width 358 height 149
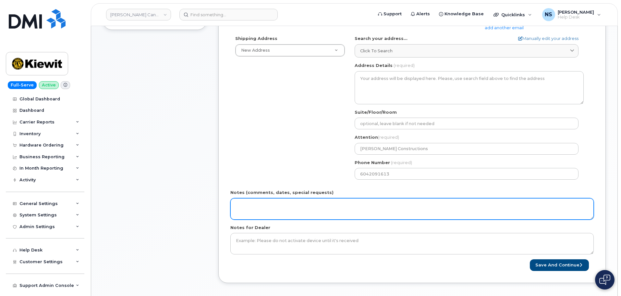
click at [263, 200] on textarea "Notes (comments, dates, special requests)" at bounding box center [411, 208] width 363 height 21
paste textarea "VBG01"
type textarea "VBG01, Jeromy"
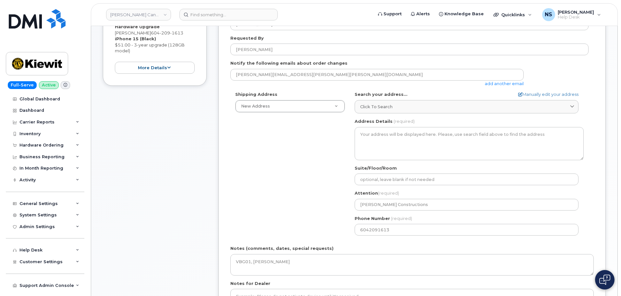
scroll to position [0, 0]
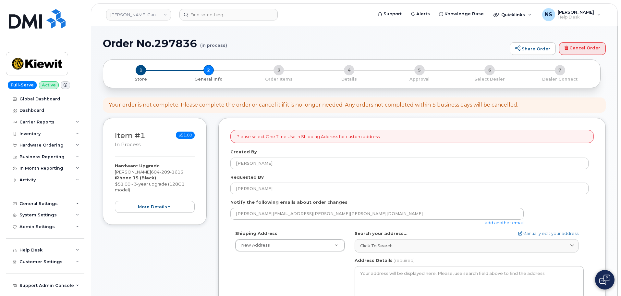
click at [171, 40] on h1 "Order No.297836 (in process)" at bounding box center [305, 43] width 404 height 11
copy h1 "297836"
drag, startPoint x: 620, startPoint y: 57, endPoint x: 620, endPoint y: 134, distance: 76.9
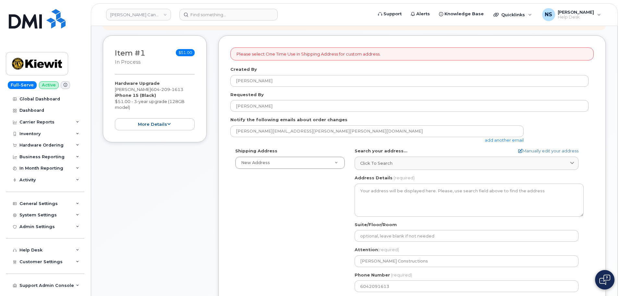
scroll to position [130, 0]
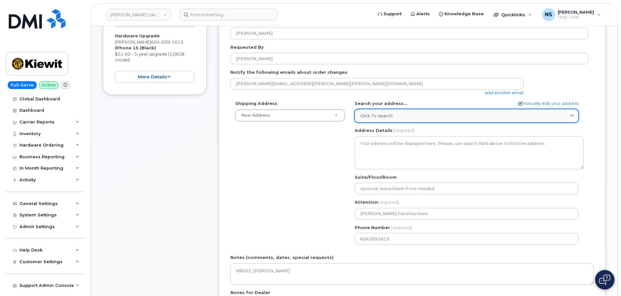
click at [388, 118] on span "Click to search" at bounding box center [376, 116] width 32 height 6
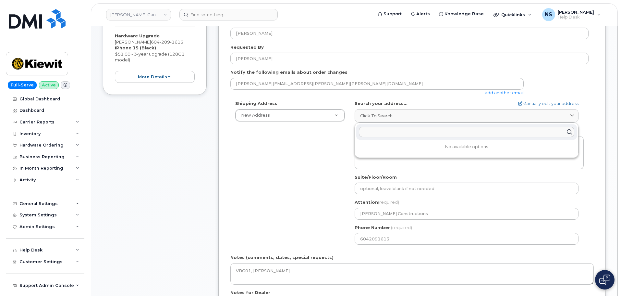
click at [396, 130] on input "text" at bounding box center [466, 132] width 215 height 10
paste input "585 Michel Creek Rd"
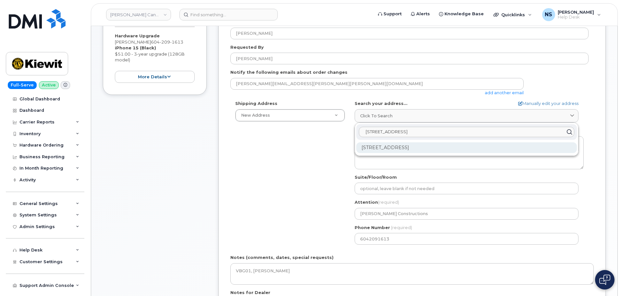
type input "585 Michel Creek Rd"
click at [433, 150] on div "585 Michel Creek Rd Sparwood BC V0B 2G1" at bounding box center [466, 147] width 221 height 11
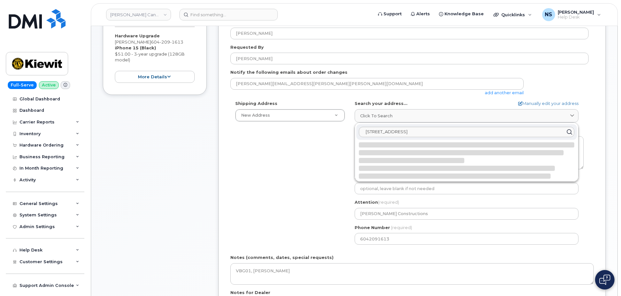
select select
type textarea "585 Michel Creek Rd SPARWOOD BC V0B 2G1 CANADA"
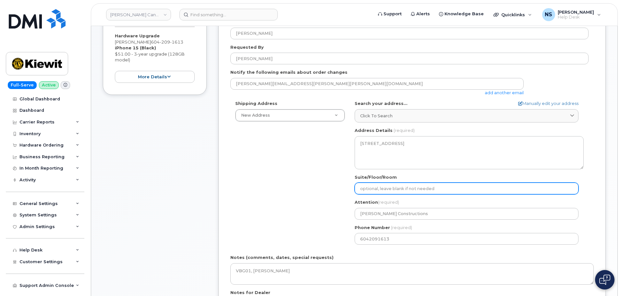
drag, startPoint x: 378, startPoint y: 186, endPoint x: 382, endPoint y: 193, distance: 7.6
click at [378, 187] on input "Suite/Floor/Room" at bounding box center [467, 188] width 224 height 12
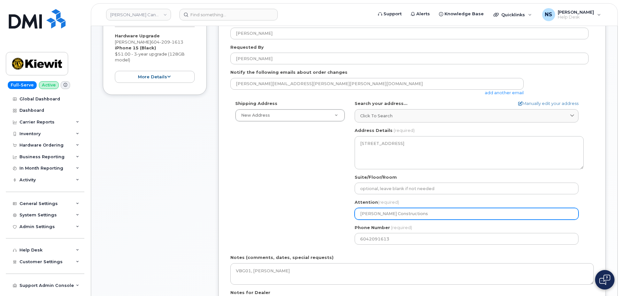
drag, startPoint x: 385, startPoint y: 218, endPoint x: 395, endPoint y: 218, distance: 9.7
click at [385, 218] on input "Kiewit Constructions" at bounding box center [467, 214] width 224 height 12
click at [419, 214] on input "Kiewit Constructions" at bounding box center [467, 214] width 224 height 12
paste input "Services ULC"
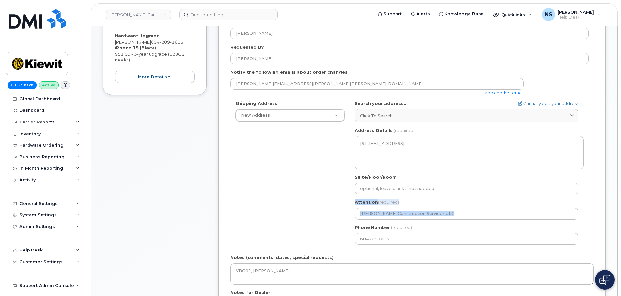
drag, startPoint x: 322, startPoint y: 220, endPoint x: 325, endPoint y: 218, distance: 3.9
click at [325, 218] on div "Shipping Address New Address New Address Beaver Marine Limited Cahill-Ganotec, …" at bounding box center [409, 174] width 358 height 149
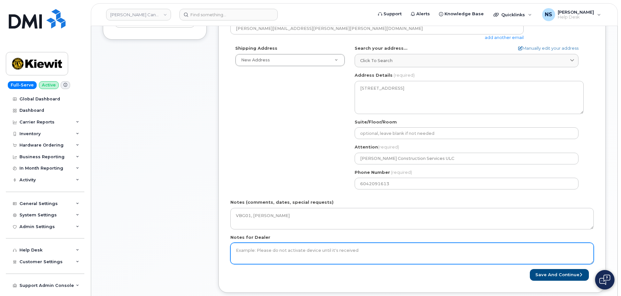
scroll to position [227, 0]
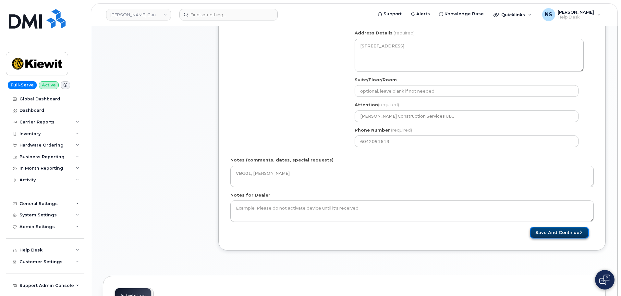
click at [542, 228] on button "Save and Continue" at bounding box center [559, 232] width 59 height 12
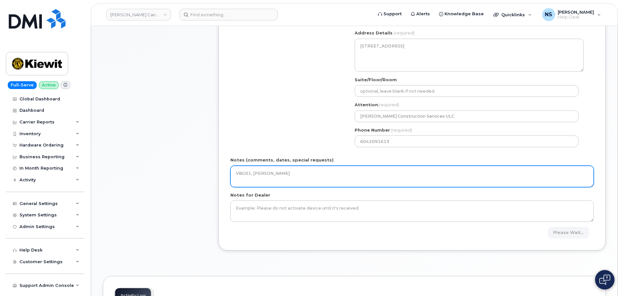
click at [280, 177] on textarea "VBG01, Jeromy" at bounding box center [411, 175] width 363 height 21
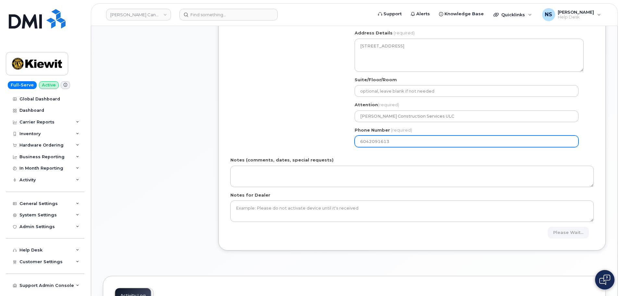
click at [259, 118] on div "Shipping Address New Address New Address Beaver Marine Limited Cahill-Ganotec, …" at bounding box center [409, 77] width 358 height 149
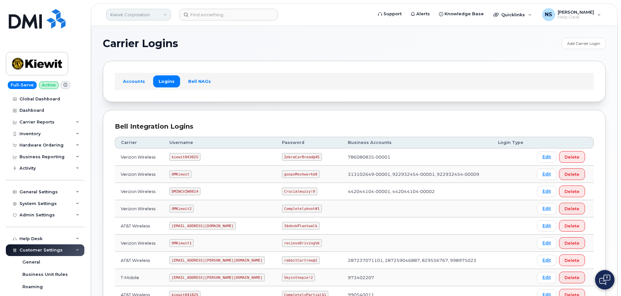
click at [133, 16] on link "Kiewit Corporation" at bounding box center [138, 15] width 65 height 12
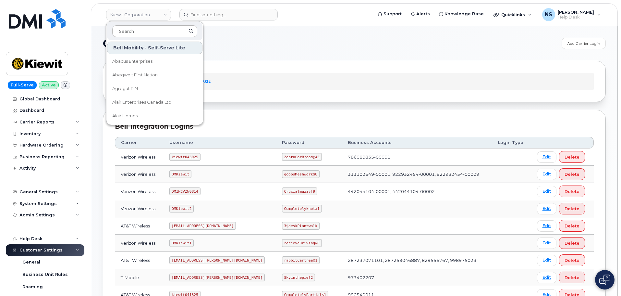
click at [138, 30] on input at bounding box center [154, 31] width 85 height 12
type input "p"
click at [235, 25] on header "[PERSON_NAME] Corporation Bell Mobility - Self-Serve Lite Abacus Enterprises Ab…" at bounding box center [354, 14] width 527 height 23
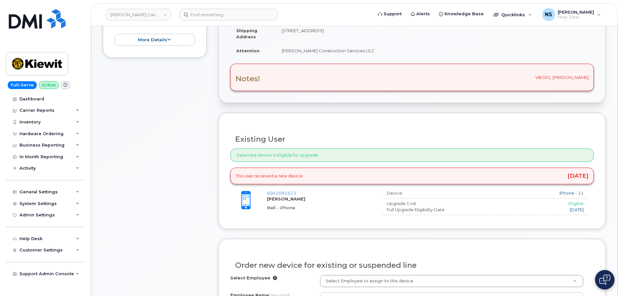
scroll to position [97, 0]
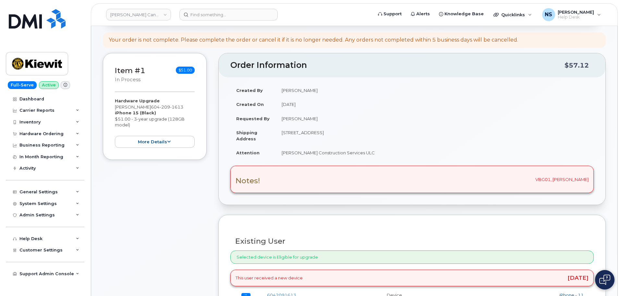
click at [559, 181] on div "Notes! VBG01, Jeromy" at bounding box center [411, 178] width 363 height 27
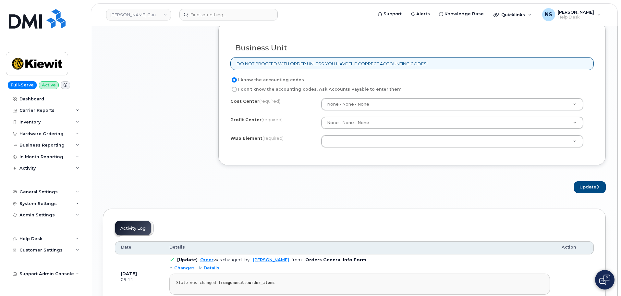
scroll to position [487, 0]
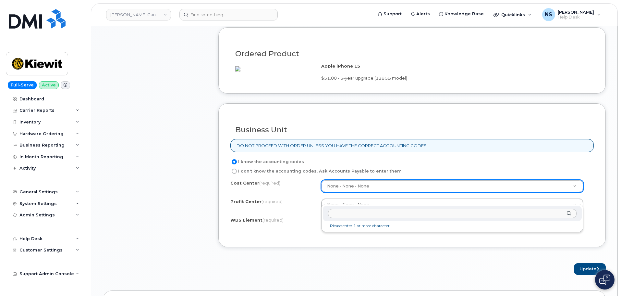
click at [384, 212] on input "text" at bounding box center [452, 213] width 249 height 9
paste input "V0B 2G1"
type input "V0B 2G1"
click at [346, 214] on input "V0B 2G1" at bounding box center [452, 213] width 249 height 9
click at [418, 165] on div "I know the accounting codes" at bounding box center [409, 162] width 358 height 8
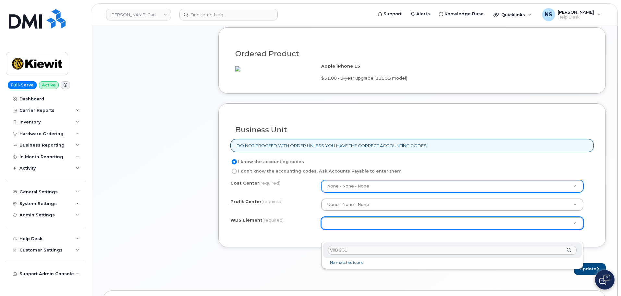
drag, startPoint x: 351, startPoint y: 249, endPoint x: 302, endPoint y: 258, distance: 49.9
click at [302, 258] on body "Kiewit Canada Inc Support Alerts Knowledge Base Quicklinks Suspend / Cancel Dev…" at bounding box center [310, 44] width 621 height 1063
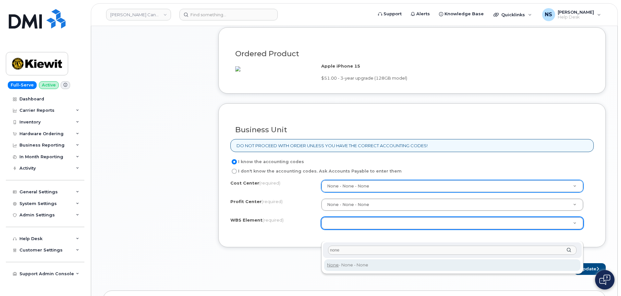
type input "none"
drag, startPoint x: 352, startPoint y: 267, endPoint x: 396, endPoint y: 253, distance: 46.6
type input "None"
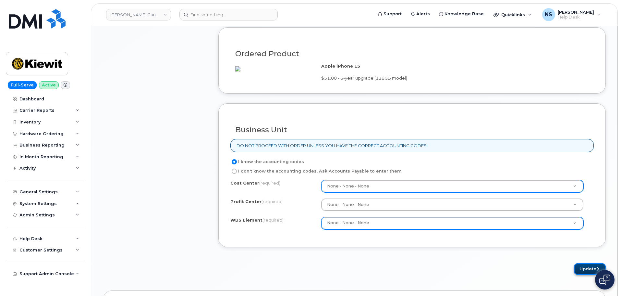
click at [575, 275] on button "Update" at bounding box center [590, 269] width 32 height 12
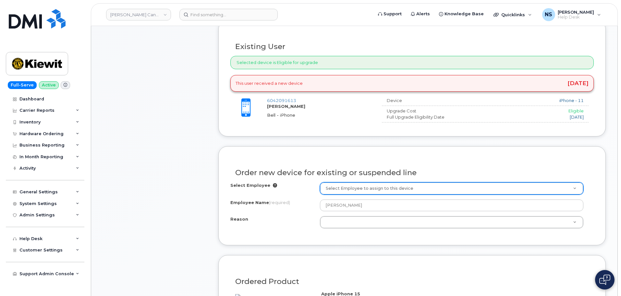
scroll to position [248, 0]
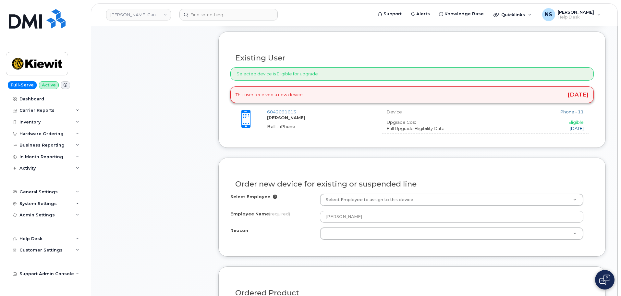
click at [299, 224] on div "Select Employee Select Employee to assign to this device Employee Name (require…" at bounding box center [411, 216] width 363 height 46
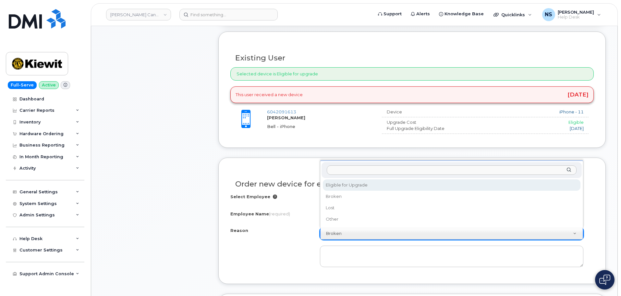
select select "eligible_for_upgrade"
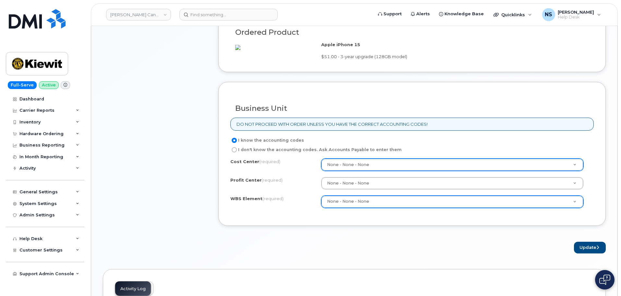
scroll to position [540, 0]
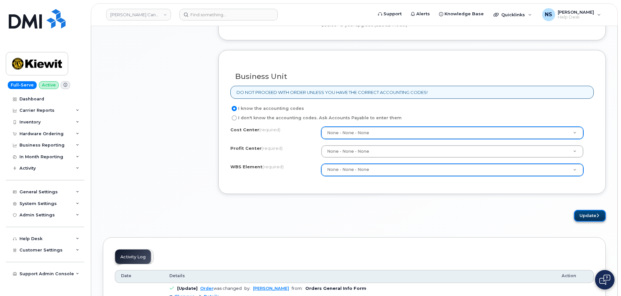
click at [592, 222] on button "Update" at bounding box center [590, 216] width 32 height 12
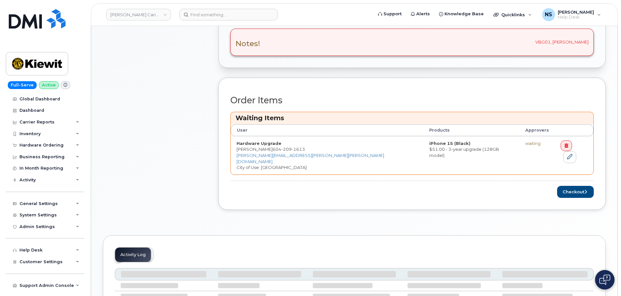
scroll to position [292, 0]
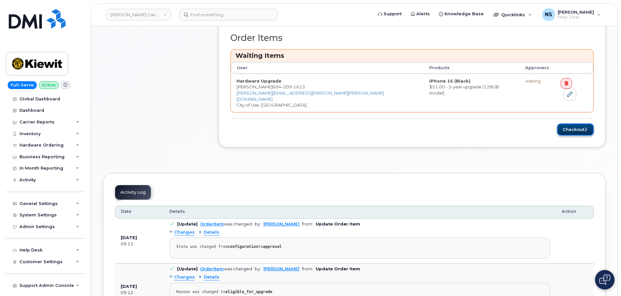
click at [571, 123] on button "Checkout" at bounding box center [575, 129] width 37 height 12
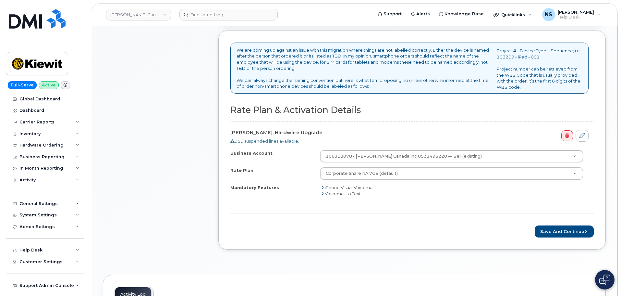
scroll to position [195, 0]
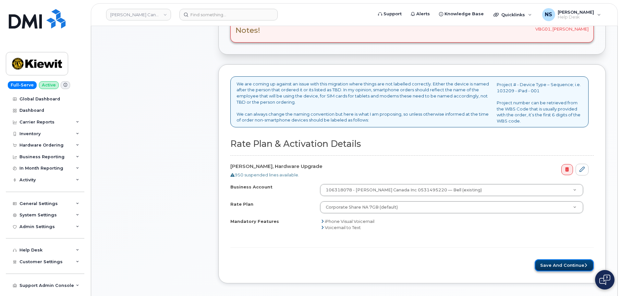
click at [552, 263] on button "Save and Continue" at bounding box center [564, 265] width 59 height 12
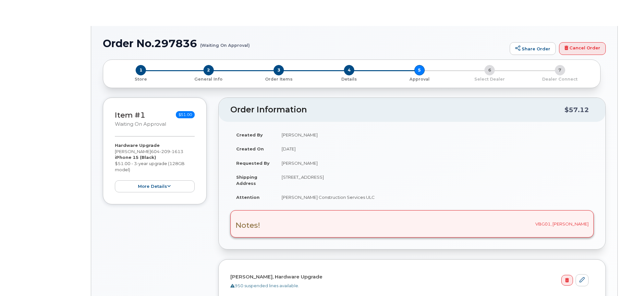
radio input "true"
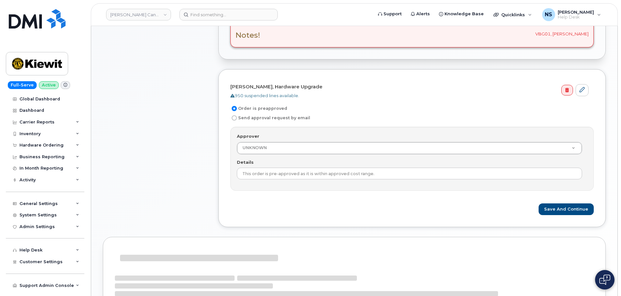
scroll to position [195, 0]
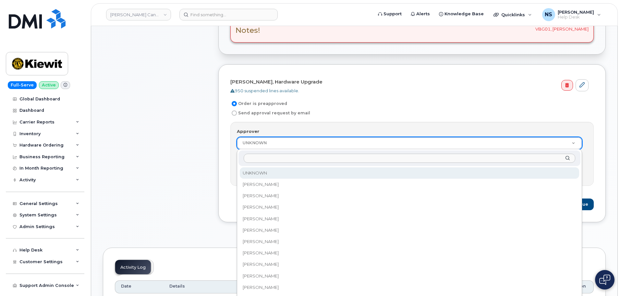
type input "[PERSON_NAME][EMAIL_ADDRESS][PERSON_NAME][PERSON_NAME][DOMAIN_NAME]"
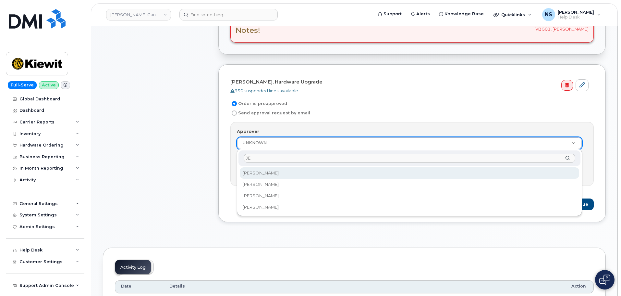
type input "J"
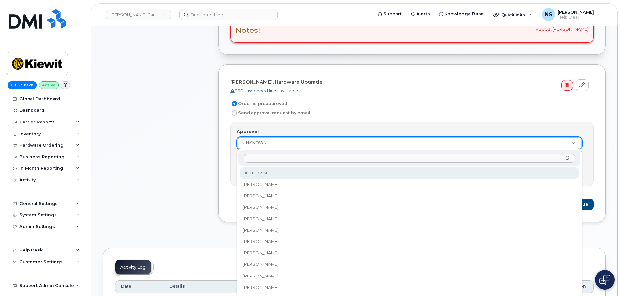
drag, startPoint x: 141, startPoint y: 139, endPoint x: 152, endPoint y: 144, distance: 12.2
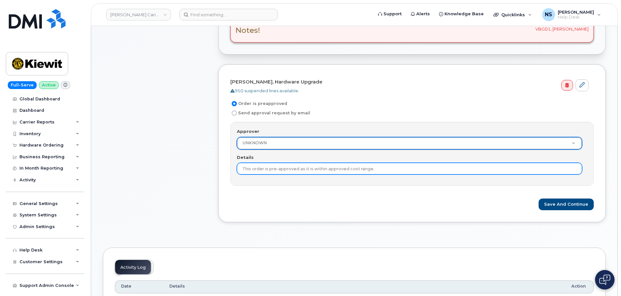
click at [254, 167] on input "This order is pre-approved as it is within approved cost range." at bounding box center [409, 169] width 345 height 12
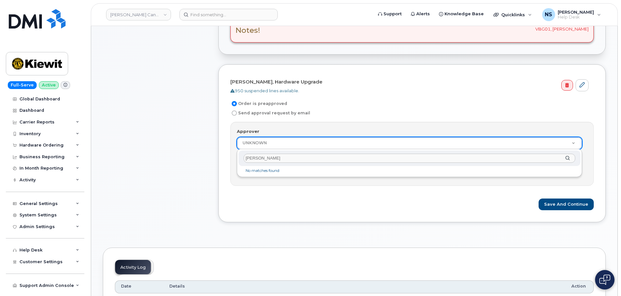
type input "[PERSON_NAME]"
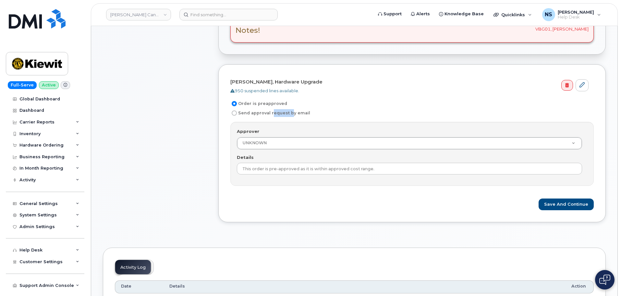
click at [279, 113] on label "Send approval request by email" at bounding box center [270, 113] width 80 height 8
click at [237, 113] on input "Send approval request by email" at bounding box center [234, 112] width 5 height 5
radio input "true"
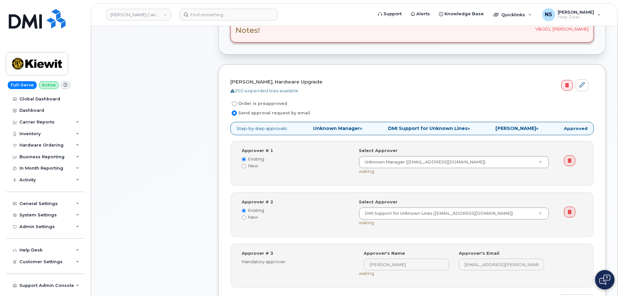
click at [374, 85] on div "[PERSON_NAME], Hardware Upgrade 950 suspended lines available." at bounding box center [411, 84] width 363 height 17
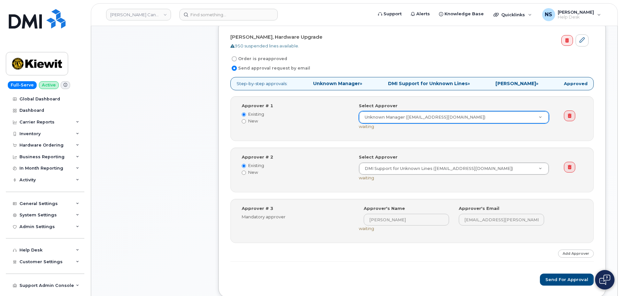
scroll to position [260, 0]
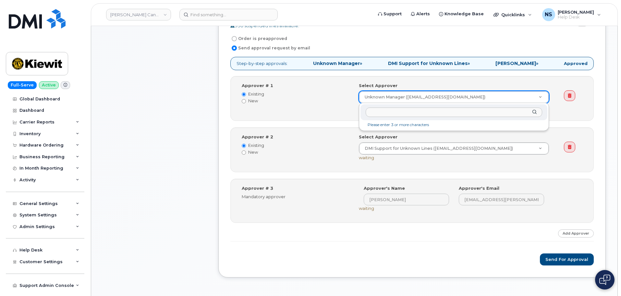
type input "[PERSON_NAME][EMAIL_ADDRESS][PERSON_NAME][PERSON_NAME][DOMAIN_NAME]"
paste input "[PERSON_NAME][EMAIL_ADDRESS][PERSON_NAME][PERSON_NAME][DOMAIN_NAME]"
type input "[PERSON_NAME][EMAIL_ADDRESS][PERSON_NAME][PERSON_NAME][DOMAIN_NAME]"
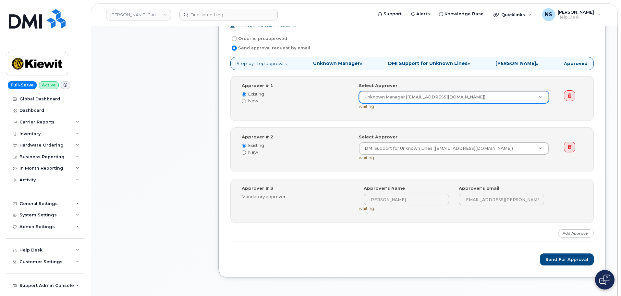
click at [256, 99] on label "New" at bounding box center [295, 101] width 107 height 6
click at [246, 99] on input "New" at bounding box center [244, 101] width 4 height 4
radio input "true"
radio input "false"
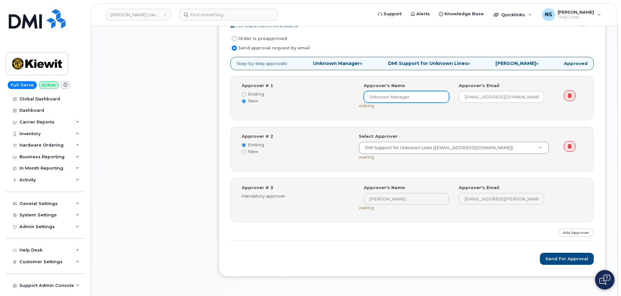
click at [396, 98] on input "Unknown Manager" at bounding box center [406, 97] width 85 height 12
click at [395, 98] on input "Unknown Manager" at bounding box center [406, 97] width 85 height 12
type input "[PERSON_NAME]"
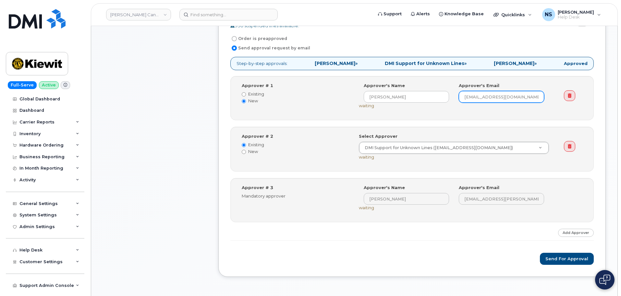
paste input "[PERSON_NAME][EMAIL_ADDRESS][PERSON_NAME][PERSON_NAME][DOMAIN_NAME]"
type input "[PERSON_NAME][EMAIL_ADDRESS][PERSON_NAME][PERSON_NAME][DOMAIN_NAME]"
click at [426, 131] on div "Approver # 2 Existing New Select Approver DMI Support for Unknown Lines (myserv…" at bounding box center [411, 149] width 363 height 45
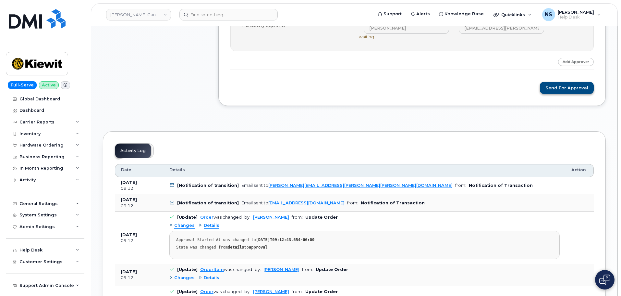
scroll to position [389, 0]
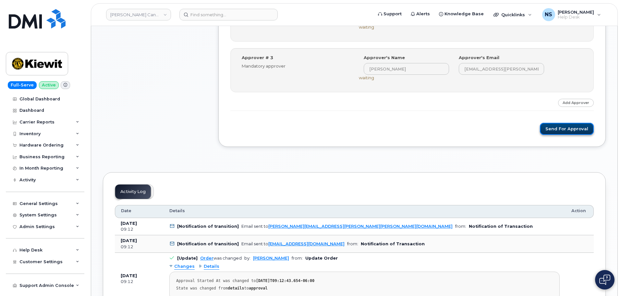
click at [562, 124] on button "Send for Approval" at bounding box center [567, 129] width 54 height 12
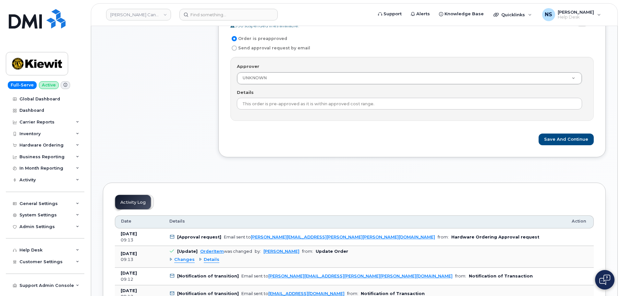
scroll to position [195, 0]
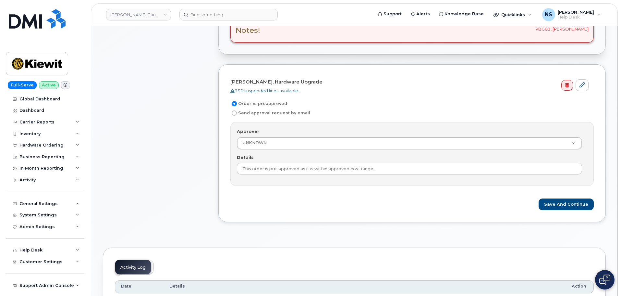
click at [282, 108] on div "Order is preapproved Send approval request by email" at bounding box center [411, 108] width 363 height 17
click at [282, 112] on label "Send approval request by email" at bounding box center [270, 113] width 80 height 8
click at [237, 112] on input "Send approval request by email" at bounding box center [234, 112] width 5 height 5
radio input "true"
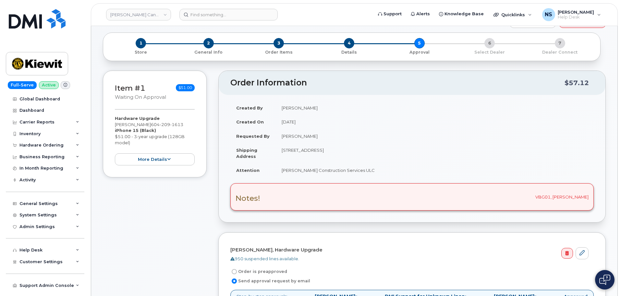
scroll to position [0, 0]
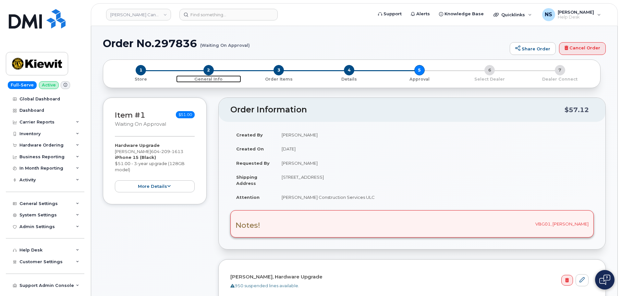
click at [211, 74] on span "2" at bounding box center [208, 70] width 10 height 10
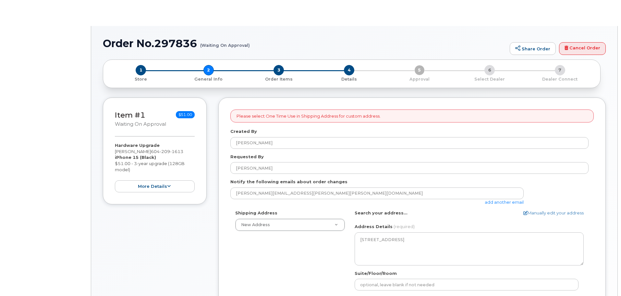
select select
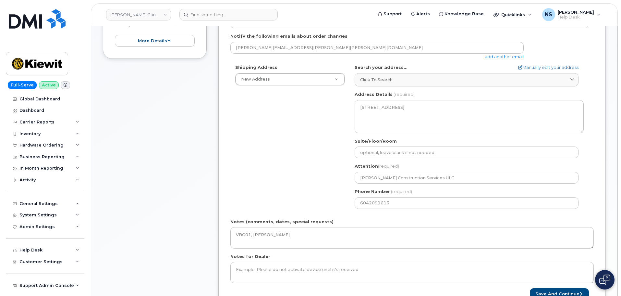
scroll to position [162, 0]
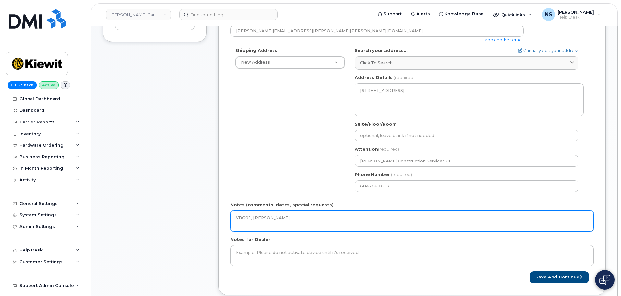
drag, startPoint x: 264, startPoint y: 220, endPoint x: 230, endPoint y: 210, distance: 35.5
click at [192, 213] on div "Item #1 Waiting On Approval $51.00 Hardware Upgrade Jeromy Mckay 604 209 1613 i…" at bounding box center [354, 120] width 503 height 370
drag, startPoint x: 271, startPoint y: 197, endPoint x: 329, endPoint y: 212, distance: 60.1
click at [271, 196] on form "Please select One Time Use in Shipping Address for custom address. Created By N…" at bounding box center [411, 115] width 363 height 336
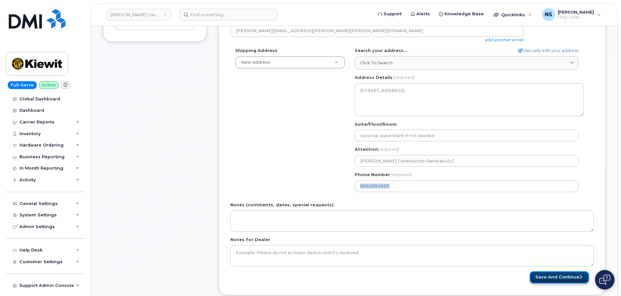
drag, startPoint x: 550, startPoint y: 280, endPoint x: 549, endPoint y: 277, distance: 3.3
click at [550, 279] on button "Save and Continue" at bounding box center [559, 277] width 59 height 12
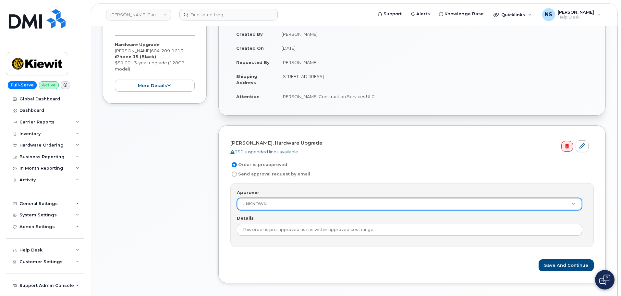
scroll to position [195, 0]
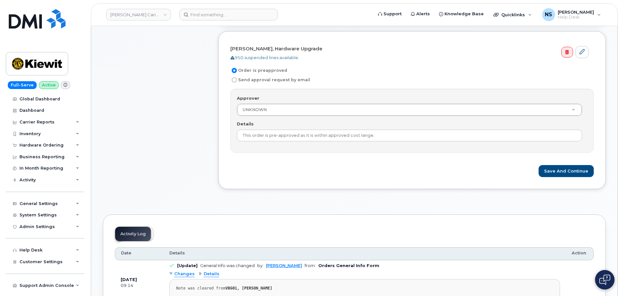
click at [270, 80] on label "Send approval request by email" at bounding box center [270, 80] width 80 height 8
click at [237, 80] on input "Send approval request by email" at bounding box center [234, 79] width 5 height 5
radio input "true"
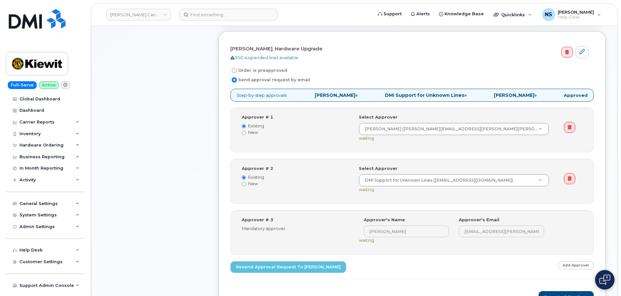
click at [261, 74] on label "Order is preapproved" at bounding box center [258, 71] width 57 height 8
click at [237, 73] on input "Order is preapproved" at bounding box center [234, 70] width 5 height 5
radio input "true"
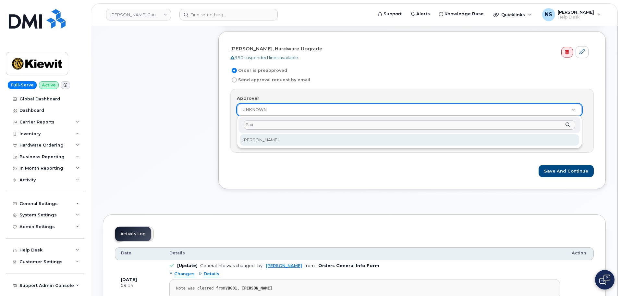
type input "[PERSON_NAME]"
select select "10893"
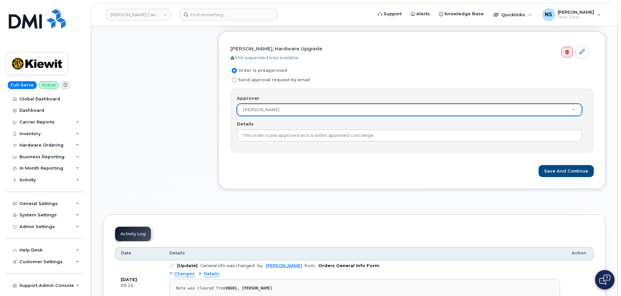
click at [340, 144] on div "Approver Paul Andrews Approver UNKNOWN Adrien AGUI EBOI Alejandro Casillas Alex…" at bounding box center [411, 121] width 363 height 64
click at [570, 176] on button "Save and Continue" at bounding box center [566, 171] width 55 height 12
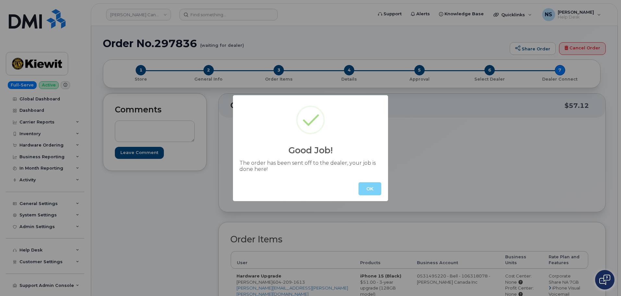
click at [358, 190] on div "OK" at bounding box center [310, 188] width 155 height 25
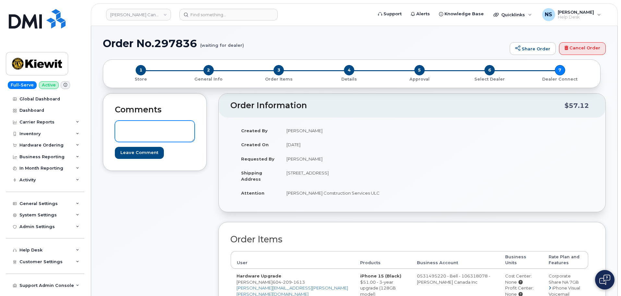
click at [166, 134] on textarea at bounding box center [155, 130] width 80 height 21
click at [178, 40] on h1 "Order No.297836 (waiting for dealer)" at bounding box center [305, 43] width 404 height 11
copy h1 "297836"
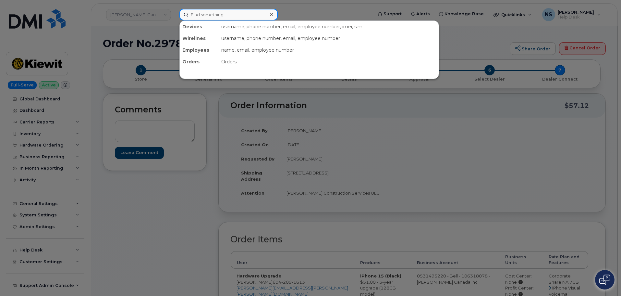
click at [200, 16] on input at bounding box center [228, 15] width 98 height 12
paste input "91266606888"
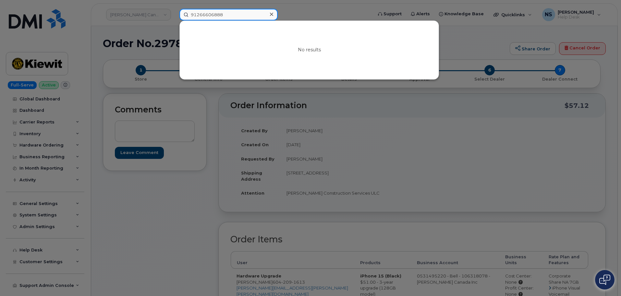
drag, startPoint x: 225, startPoint y: 17, endPoint x: 192, endPoint y: 18, distance: 32.8
click at [192, 18] on input "91266606888" at bounding box center [228, 15] width 98 height 12
type input "91266606888"
click at [197, 20] on div "No results" at bounding box center [309, 49] width 260 height 59
click at [197, 21] on div "No results" at bounding box center [309, 49] width 260 height 59
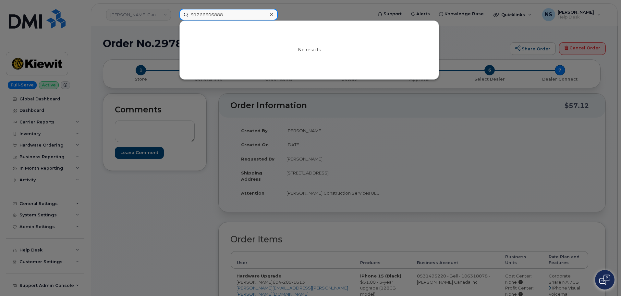
click at [202, 15] on input "91266606888" at bounding box center [228, 15] width 98 height 12
click at [203, 15] on input "91266606888" at bounding box center [228, 15] width 98 height 12
drag, startPoint x: 216, startPoint y: 16, endPoint x: 179, endPoint y: 17, distance: 37.0
click at [179, 17] on div "Jack Hucks No results" at bounding box center [273, 15] width 199 height 12
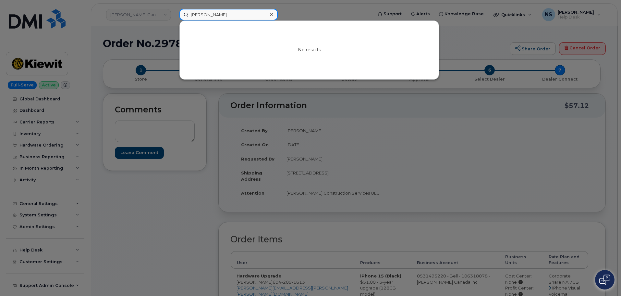
drag, startPoint x: 229, startPoint y: 13, endPoint x: 204, endPoint y: 11, distance: 25.0
click at [204, 11] on input "Chuck Huts" at bounding box center [228, 15] width 98 height 12
type input "Chuck Huts"
type input "Chuck Hunts"
click at [228, 13] on div "No results" at bounding box center [273, 15] width 199 height 12
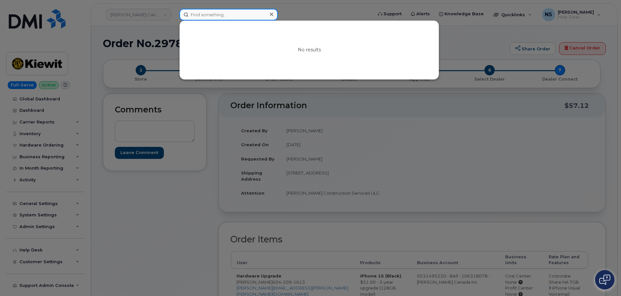
click at [228, 15] on input at bounding box center [228, 15] width 98 height 12
paste input "91266606888"
type input "91266606888"
click at [217, 17] on input at bounding box center [228, 15] width 98 height 12
paste input "9134480700"
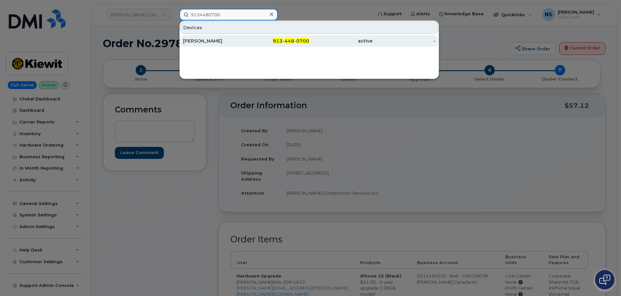
type input "9134480700"
click at [251, 39] on div "913 - 448 - 0700" at bounding box center [277, 41] width 63 height 6
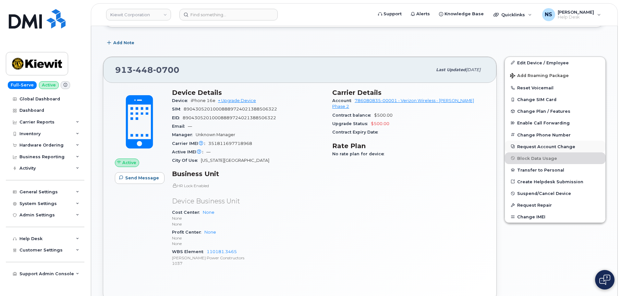
scroll to position [130, 0]
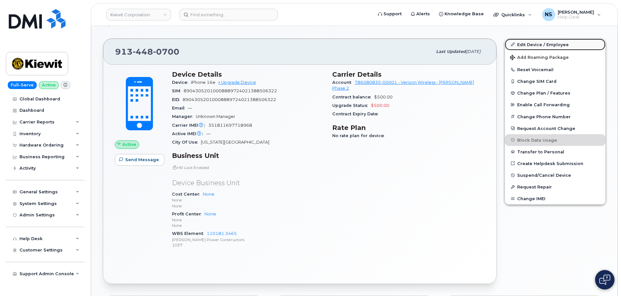
click at [534, 49] on link "Edit Device / Employee" at bounding box center [555, 45] width 101 height 12
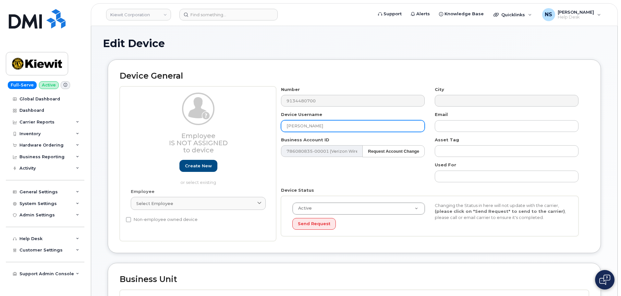
drag, startPoint x: 275, startPoint y: 122, endPoint x: 328, endPoint y: 125, distance: 52.9
click at [220, 128] on div "Employee Is not assigned to device Create new or select existing Employee Selec…" at bounding box center [354, 163] width 469 height 155
click at [309, 119] on div "Device Username [PERSON_NAME]" at bounding box center [353, 121] width 154 height 20
click at [311, 126] on input "[PERSON_NAME]" at bounding box center [353, 126] width 144 height 12
paste input "[PERSON_NAME]"
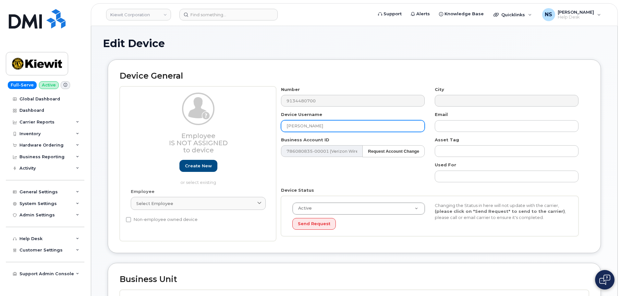
type input "[PERSON_NAME]"
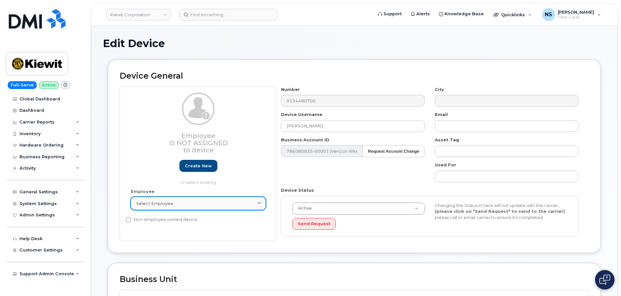
click at [217, 200] on link "Select employee" at bounding box center [198, 203] width 135 height 13
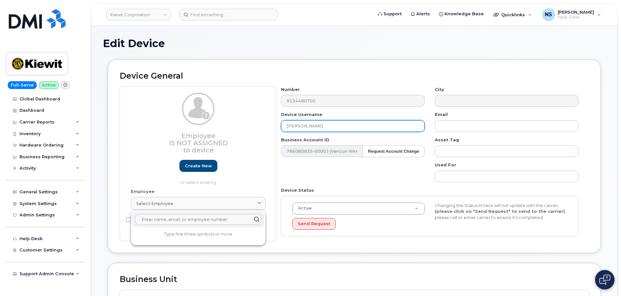
drag, startPoint x: 309, startPoint y: 129, endPoint x: 291, endPoint y: 131, distance: 17.9
click at [290, 131] on input "[PERSON_NAME]" at bounding box center [353, 126] width 144 height 12
click at [305, 127] on input "[PERSON_NAME]" at bounding box center [353, 126] width 144 height 12
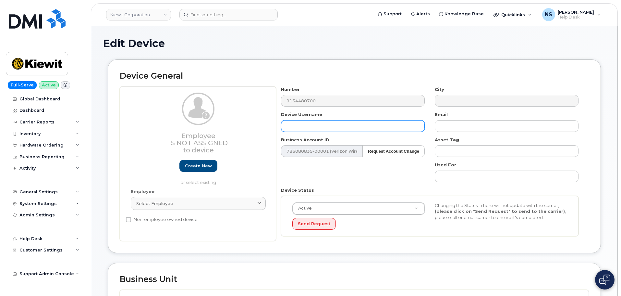
paste input "[PERSON_NAME]"
type input "[PERSON_NAME]"
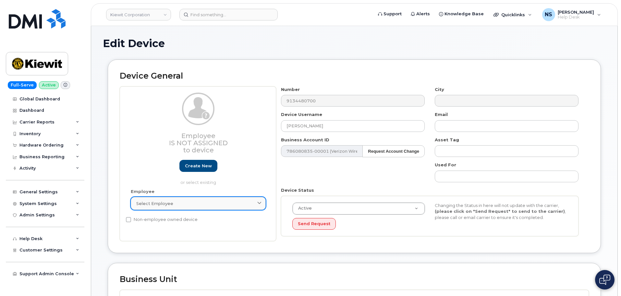
click at [180, 203] on div "Select employee" at bounding box center [198, 203] width 124 height 6
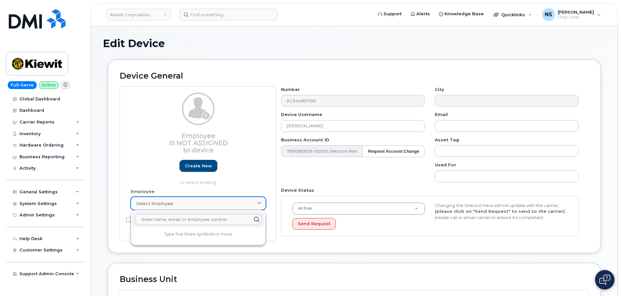
paste input "[PERSON_NAME]"
type input "[PERSON_NAME]"
click at [318, 176] on div "Number 9134480700 City Device Username Michael Yareusko Email Business Account …" at bounding box center [430, 163] width 308 height 155
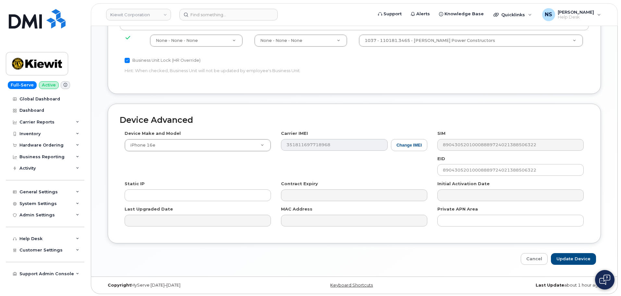
scroll to position [330, 0]
click at [568, 256] on input "Update Device" at bounding box center [573, 257] width 45 height 12
type input "Saving..."
